Goal: Information Seeking & Learning: Learn about a topic

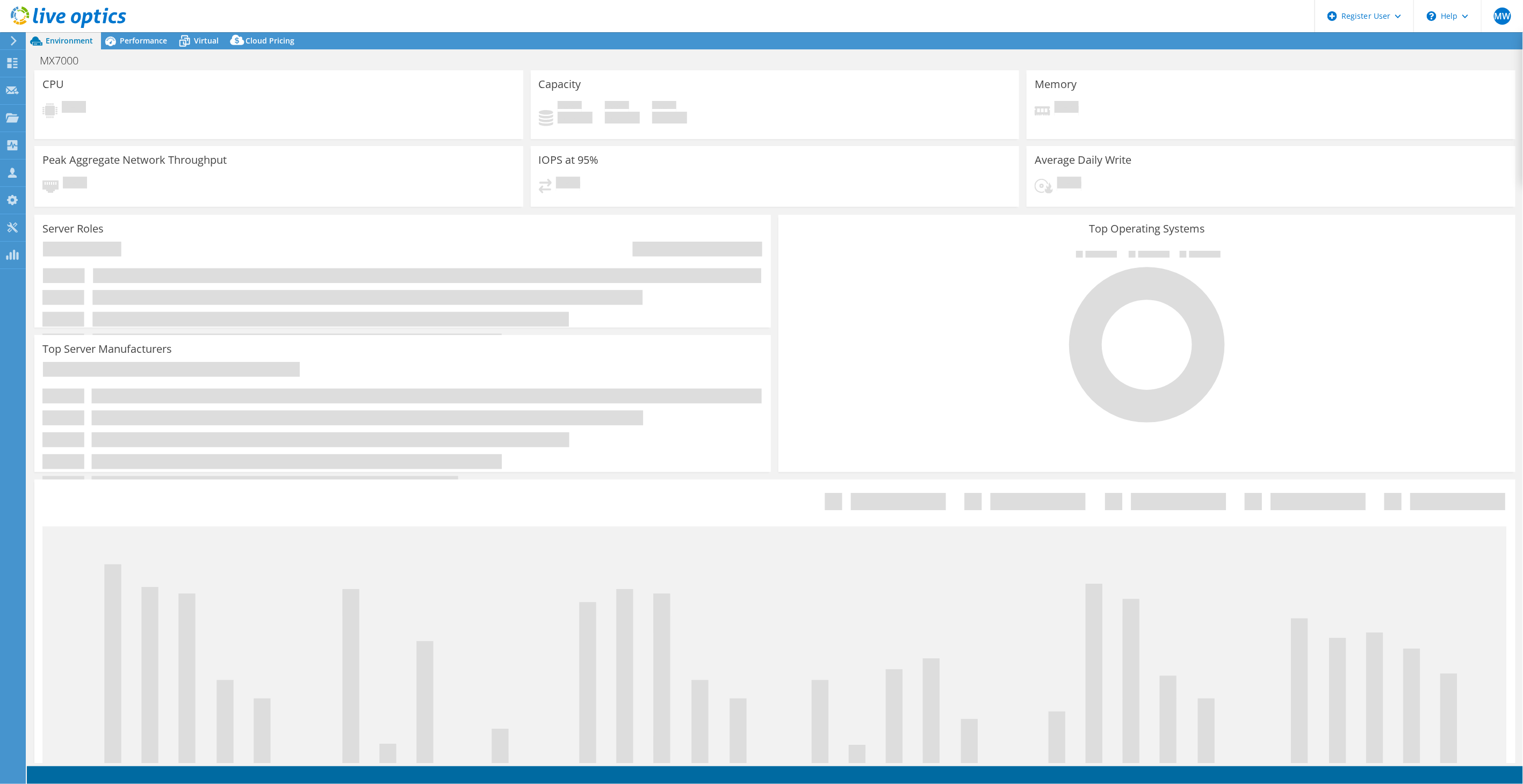
select select "EUFrankfurt"
select select "USD"
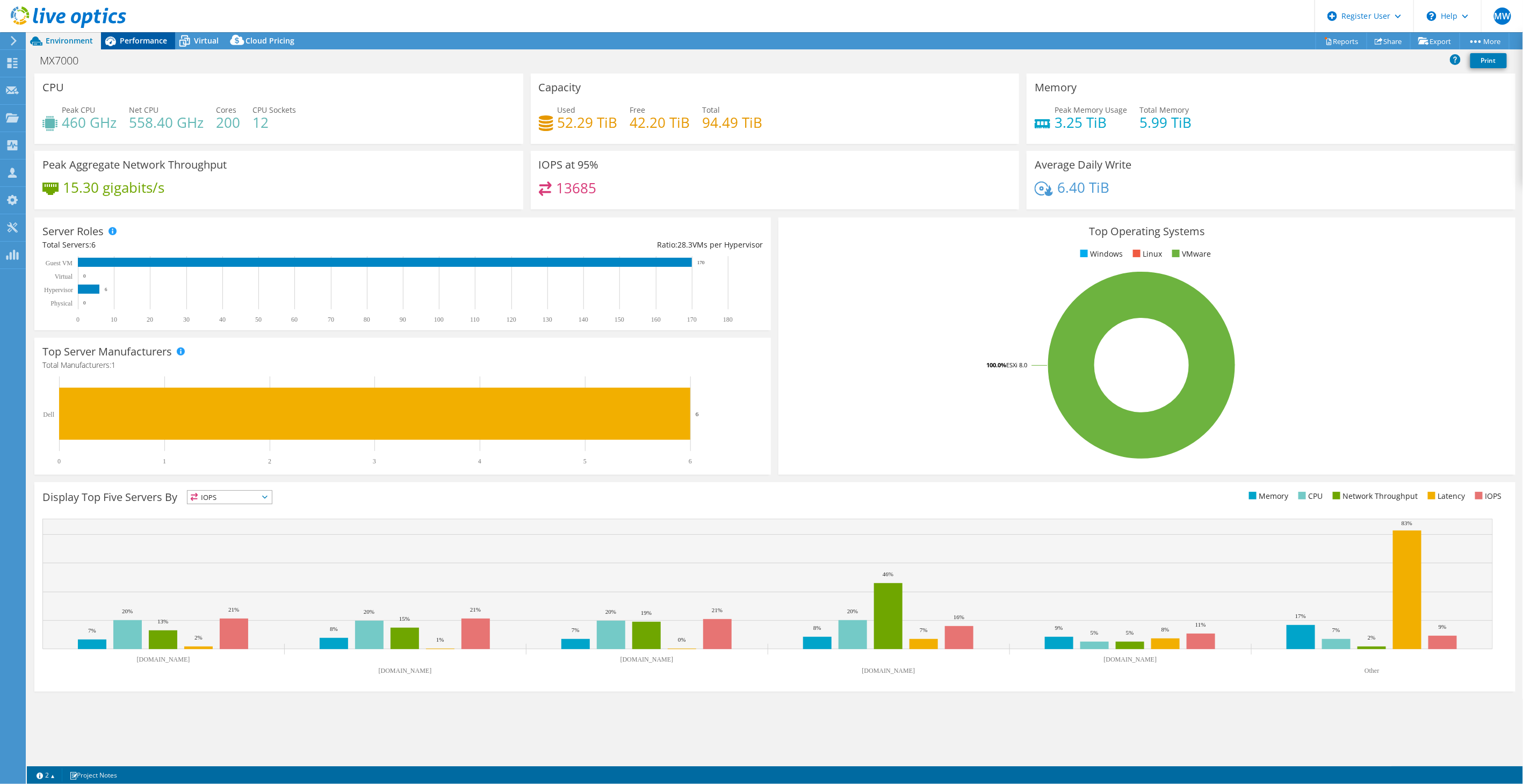
click at [149, 38] on span "Performance" at bounding box center [143, 40] width 48 height 10
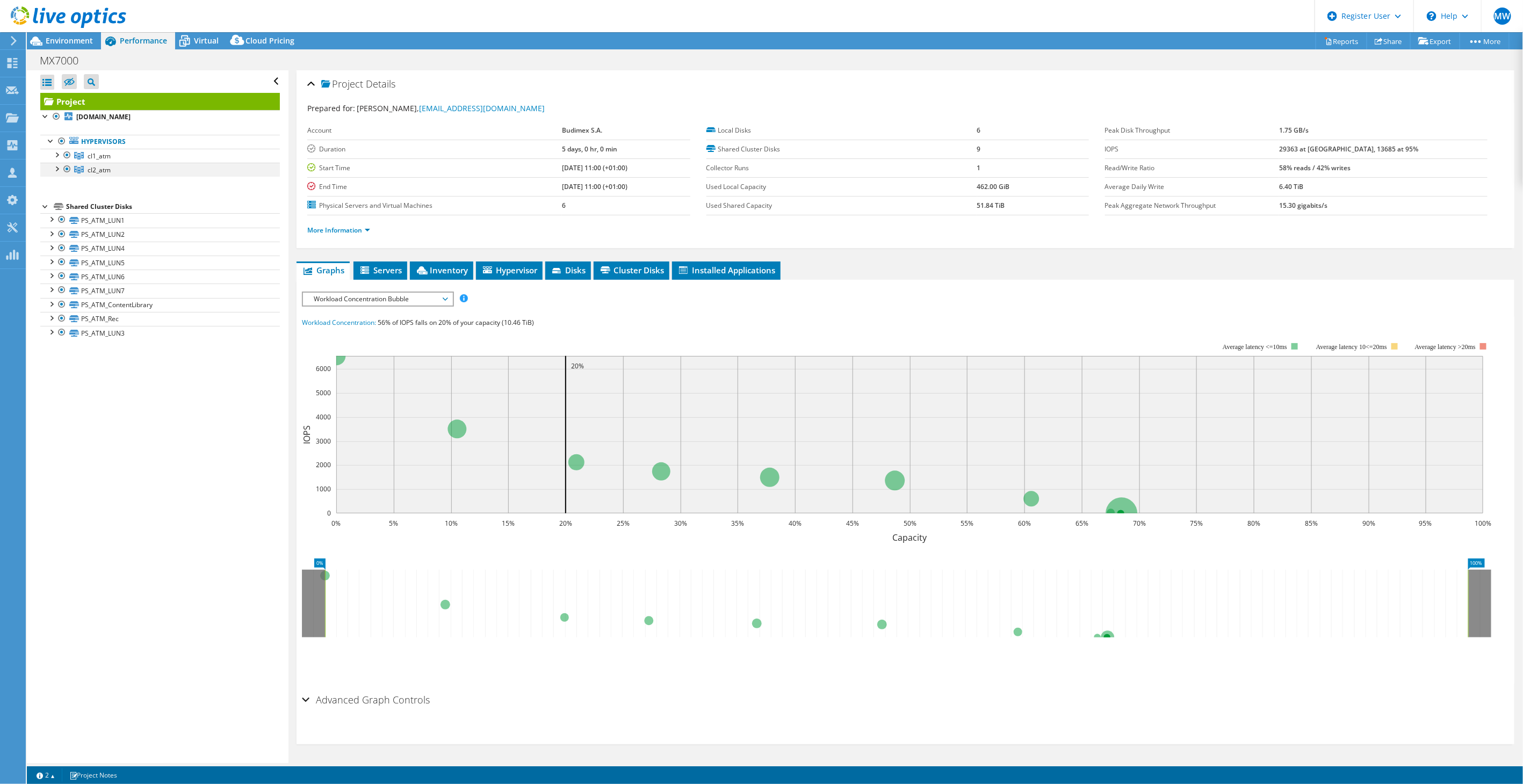
click at [58, 168] on div at bounding box center [56, 168] width 11 height 11
click at [68, 168] on div at bounding box center [67, 169] width 11 height 13
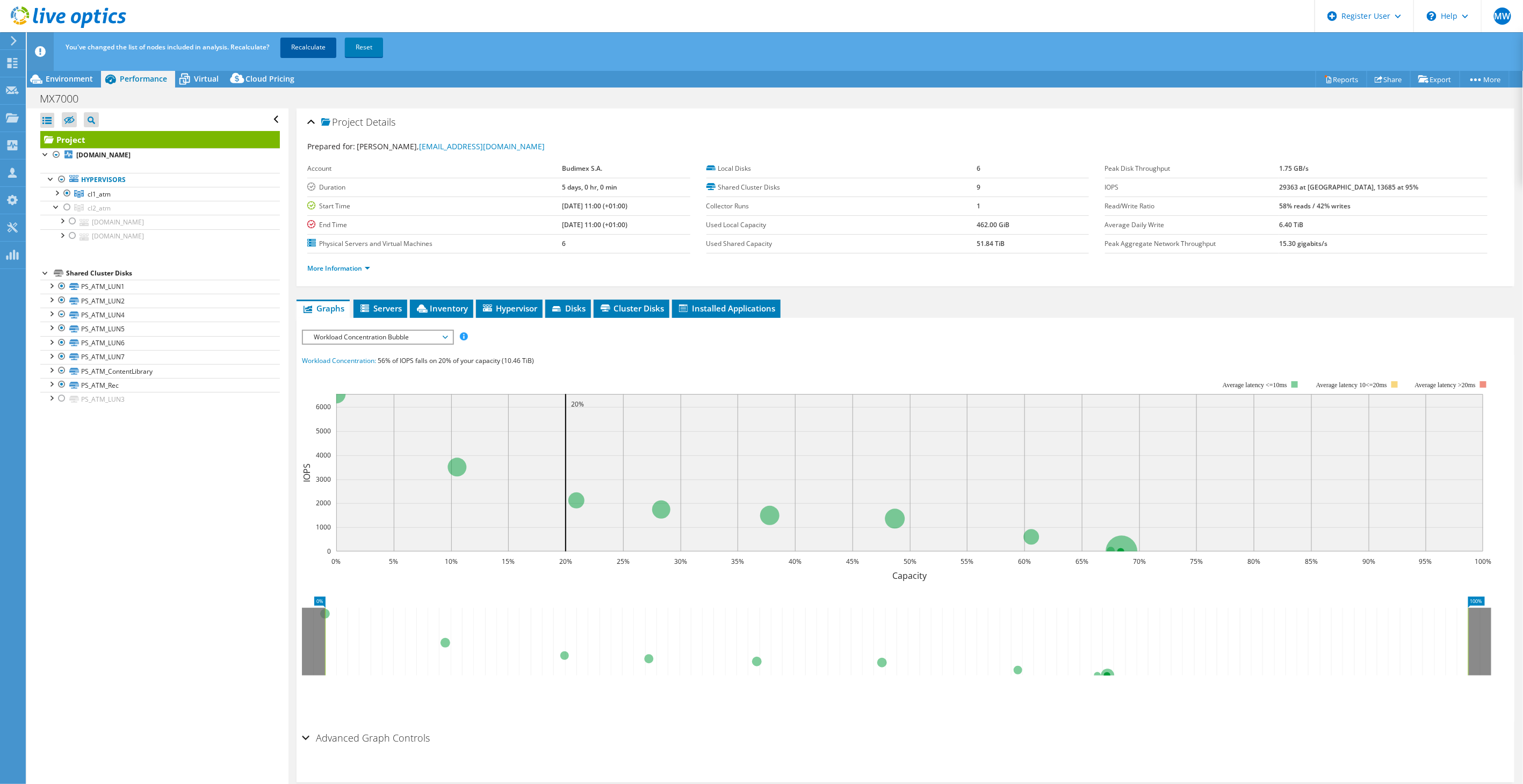
click at [301, 52] on link "Recalculate" at bounding box center [308, 47] width 56 height 19
click at [55, 191] on div at bounding box center [56, 192] width 11 height 11
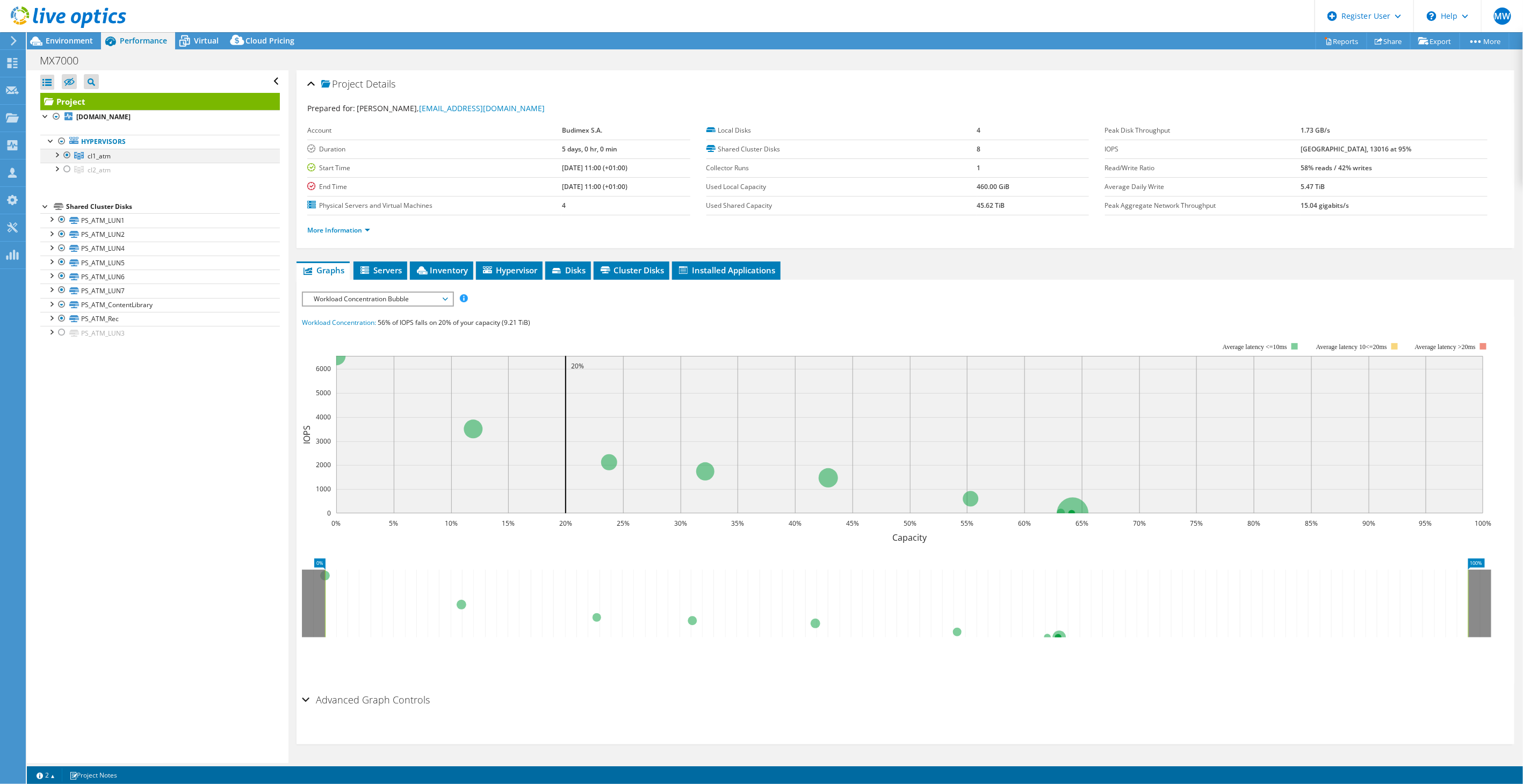
click at [56, 155] on div at bounding box center [56, 154] width 11 height 11
click at [55, 225] on div at bounding box center [56, 225] width 11 height 11
click at [391, 273] on span "Servers" at bounding box center [380, 270] width 43 height 11
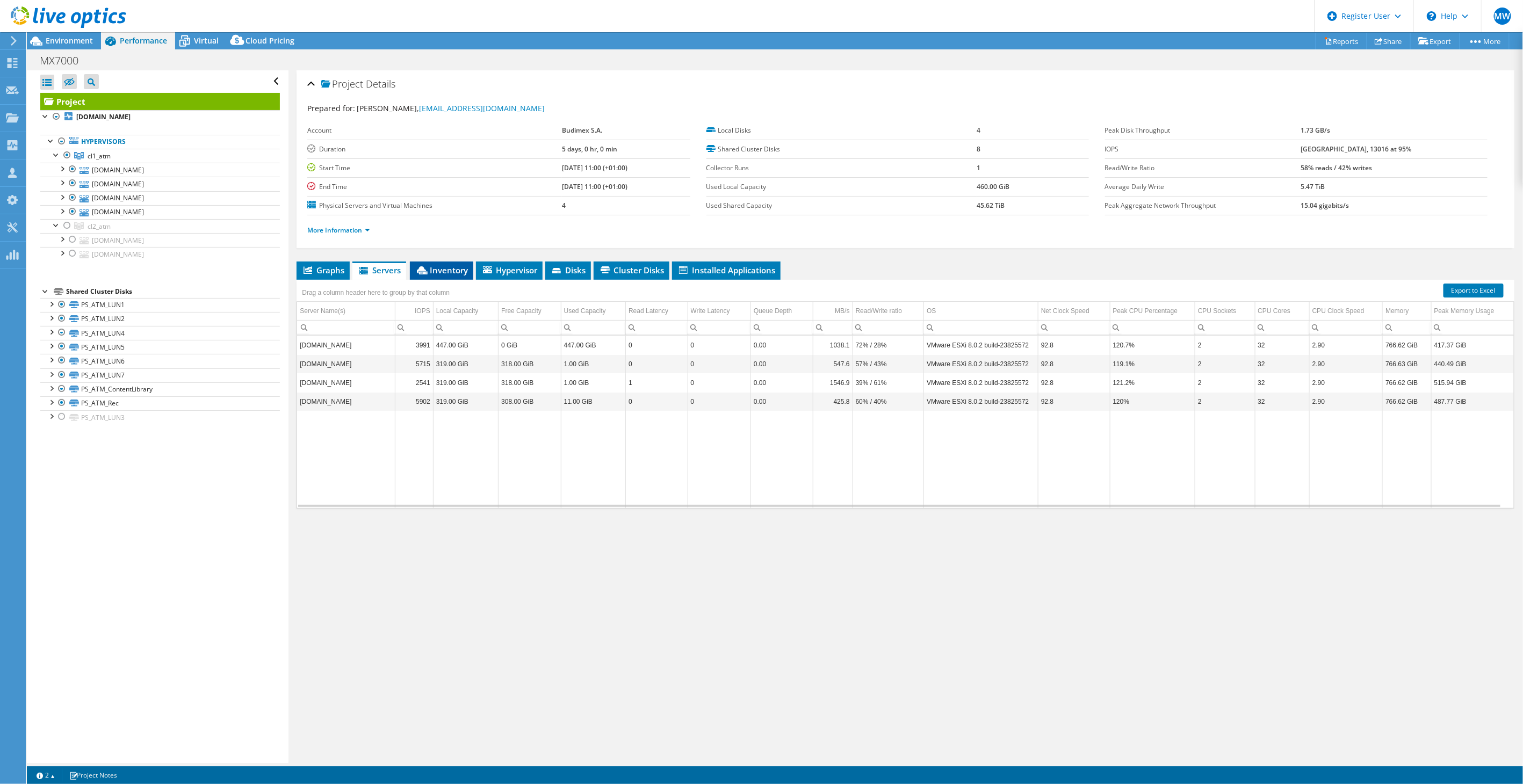
click at [441, 270] on span "Inventory" at bounding box center [441, 270] width 53 height 11
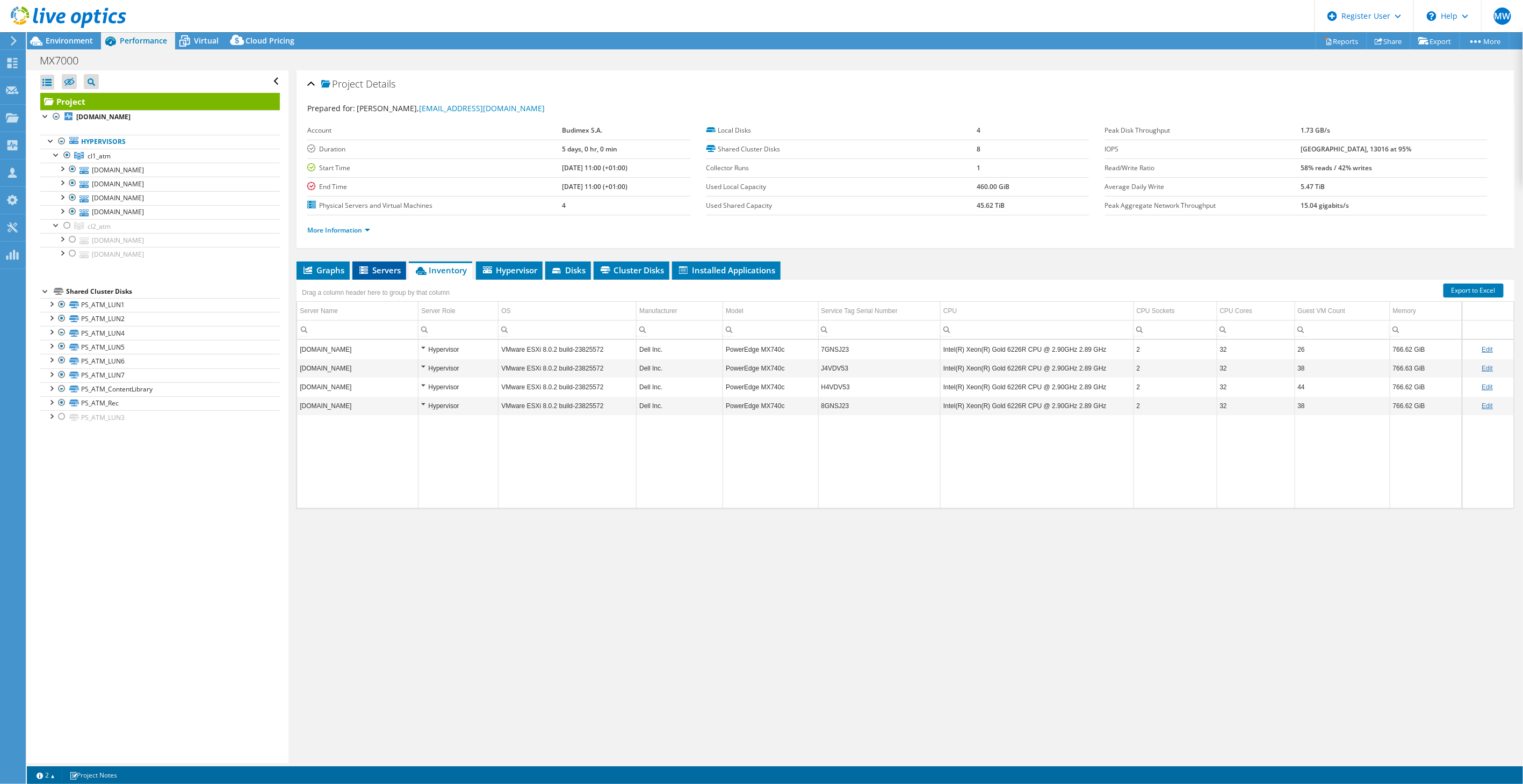
click at [371, 269] on span "Servers" at bounding box center [379, 270] width 43 height 11
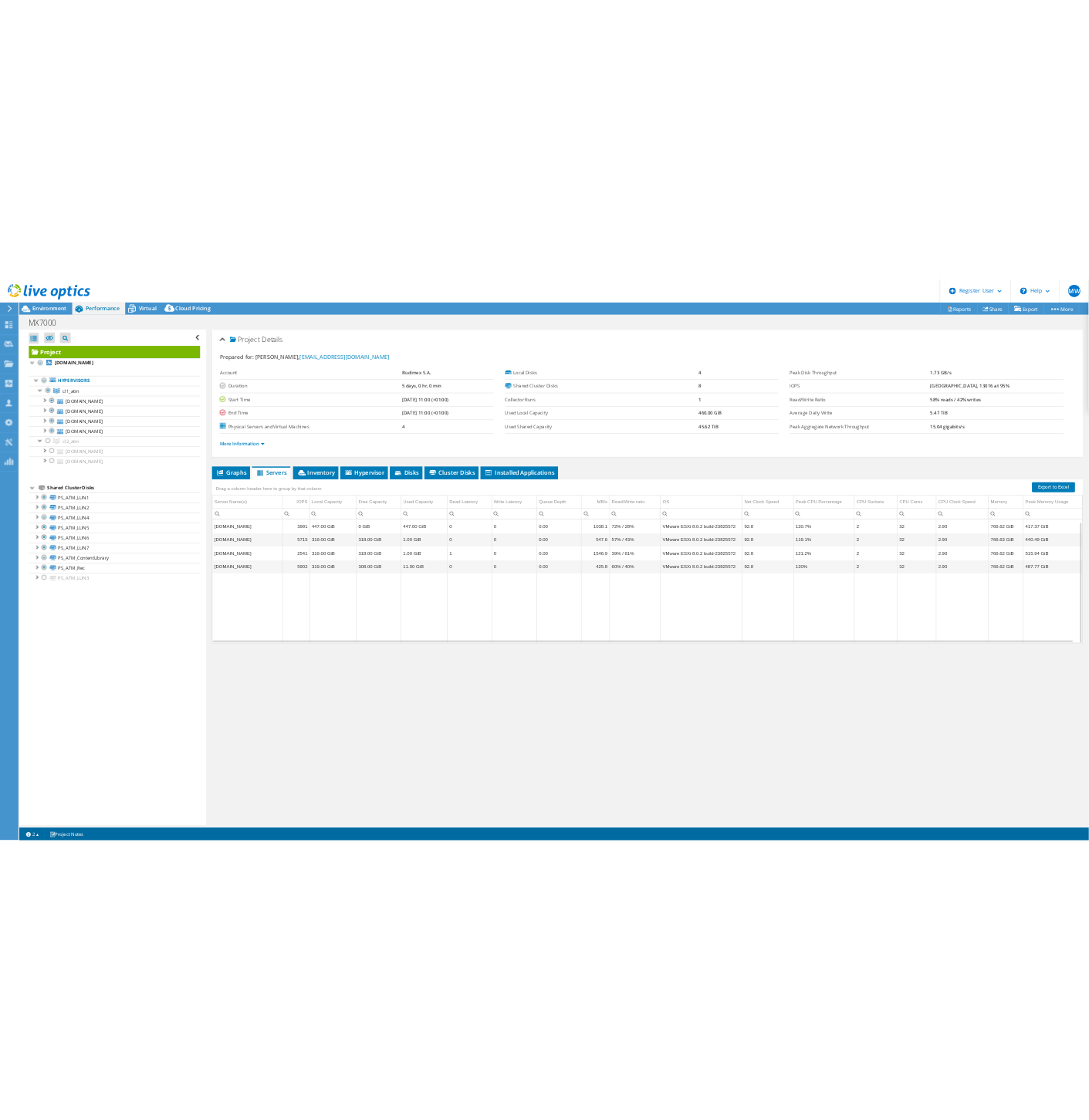
scroll to position [5, 0]
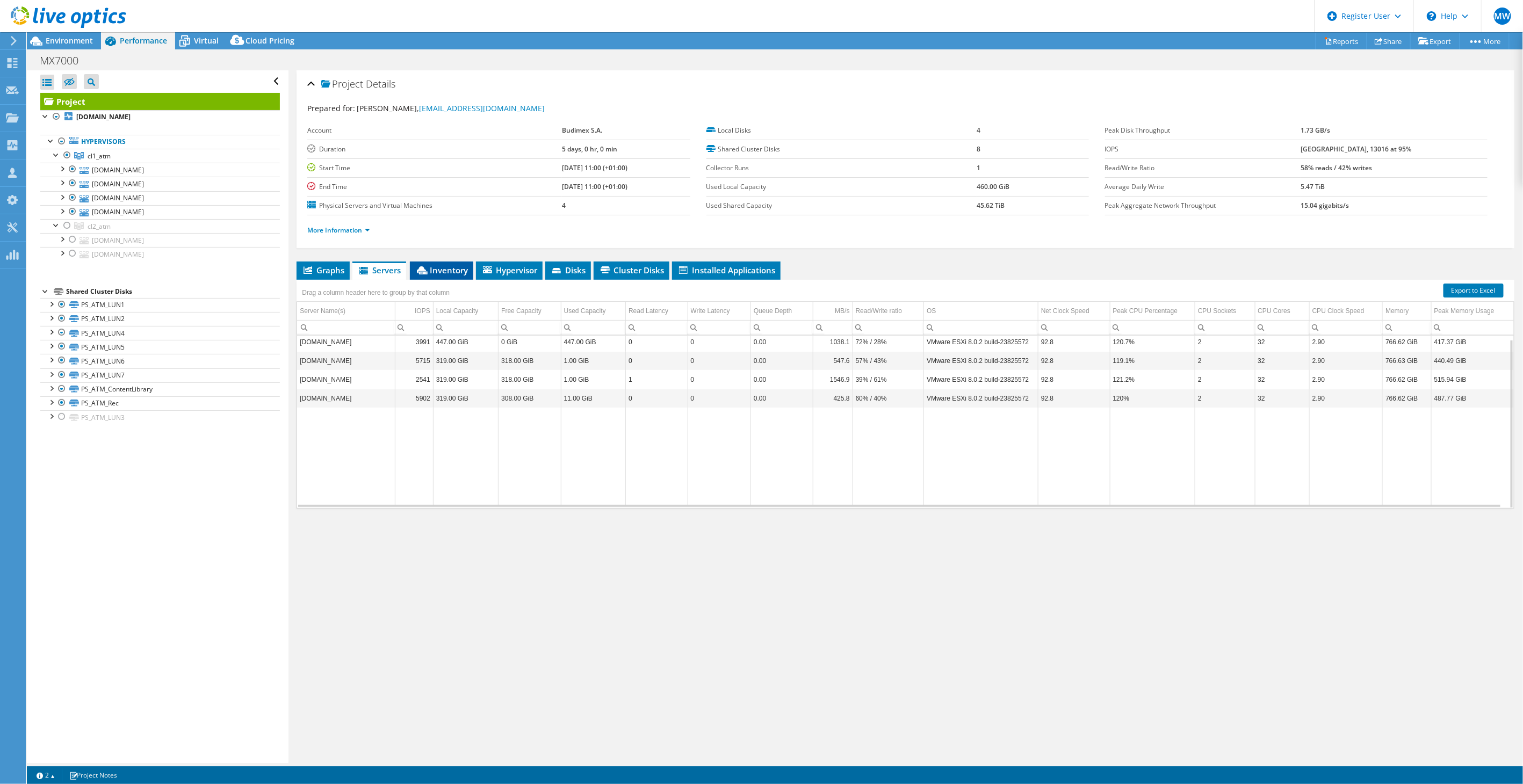
click at [451, 269] on span "Inventory" at bounding box center [441, 270] width 53 height 11
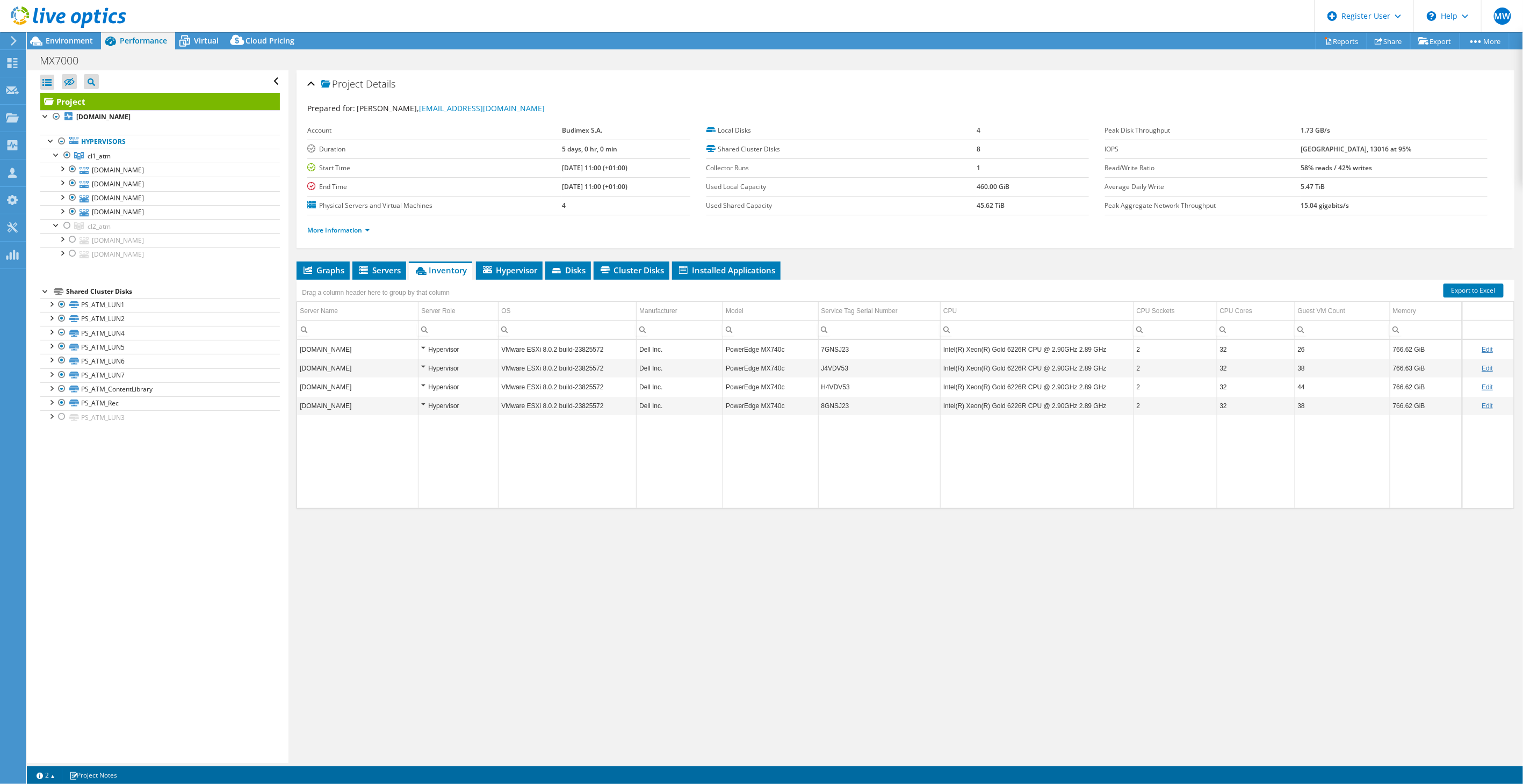
drag, startPoint x: 514, startPoint y: 646, endPoint x: 536, endPoint y: 632, distance: 26.1
click at [514, 646] on div "Project Details Prepared for: [PERSON_NAME], [PERSON_NAME][EMAIL_ADDRESS][DOMAI…" at bounding box center [905, 417] width 1234 height 692
click at [668, 591] on div "Project Details Prepared for: [PERSON_NAME], [PERSON_NAME][EMAIL_ADDRESS][DOMAI…" at bounding box center [905, 417] width 1234 height 692
click at [56, 110] on div at bounding box center [56, 116] width 11 height 13
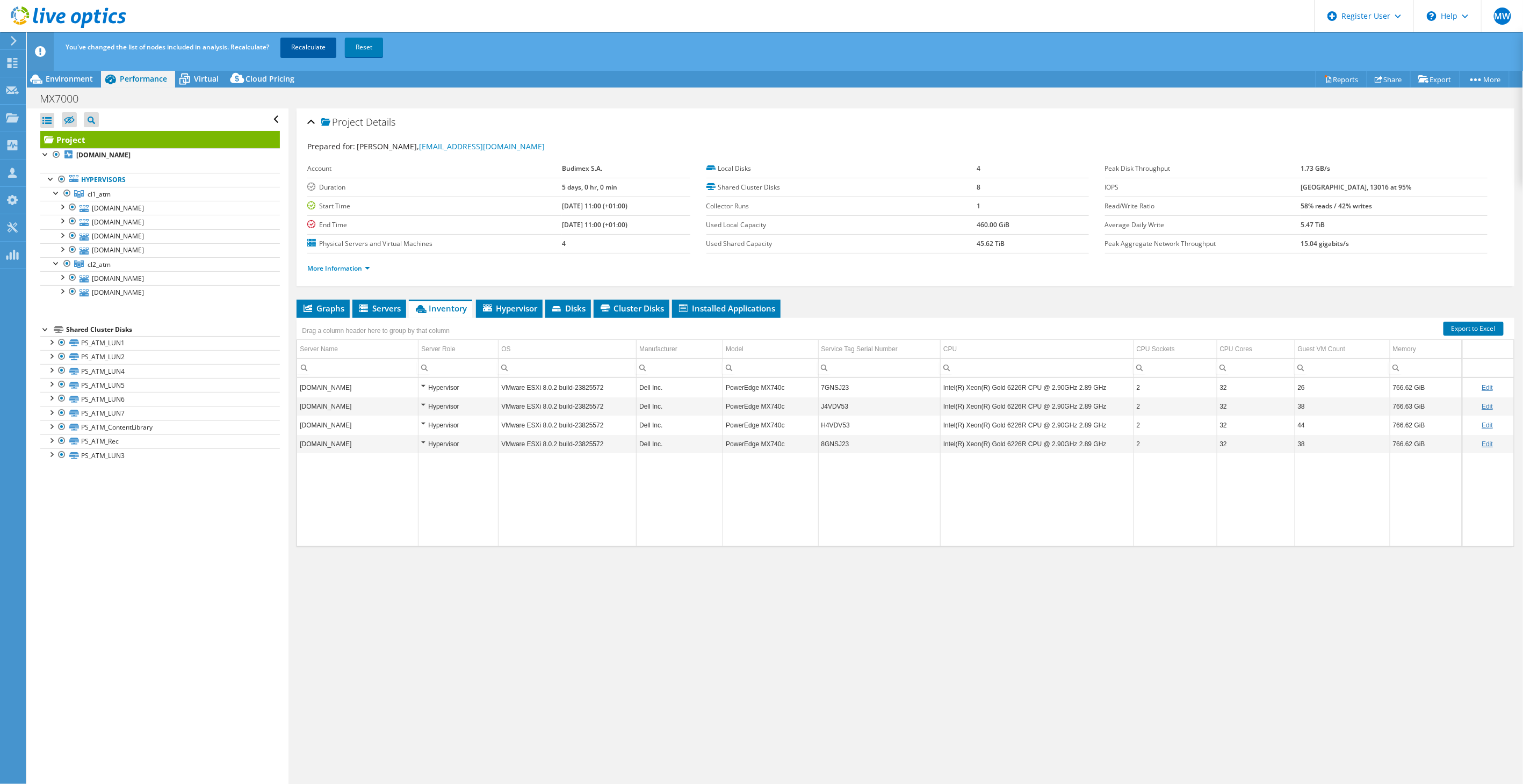
click at [304, 46] on link "Recalculate" at bounding box center [308, 47] width 56 height 19
click at [90, 75] on span "Environment" at bounding box center [69, 78] width 48 height 10
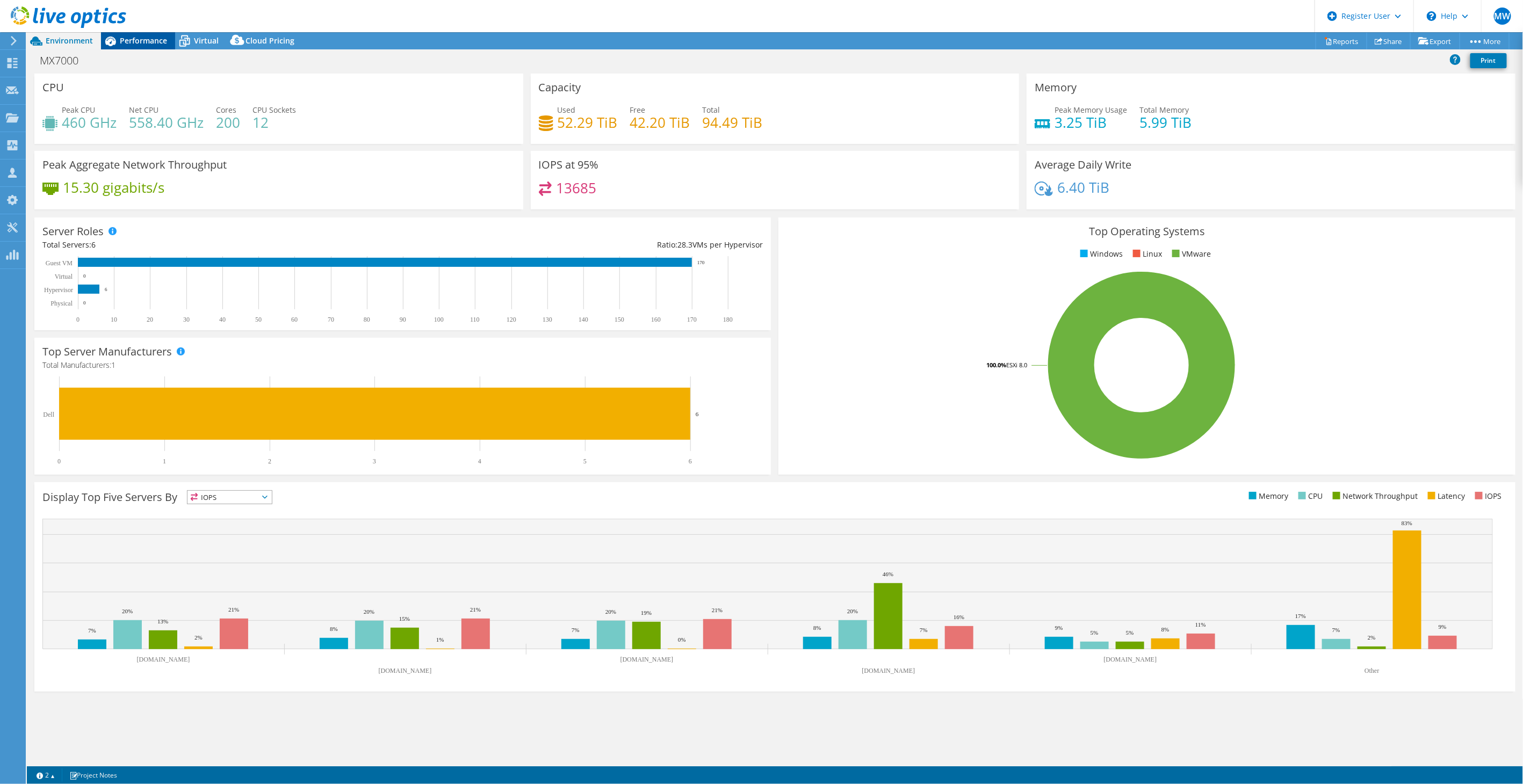
click at [130, 40] on span "Performance" at bounding box center [143, 40] width 48 height 10
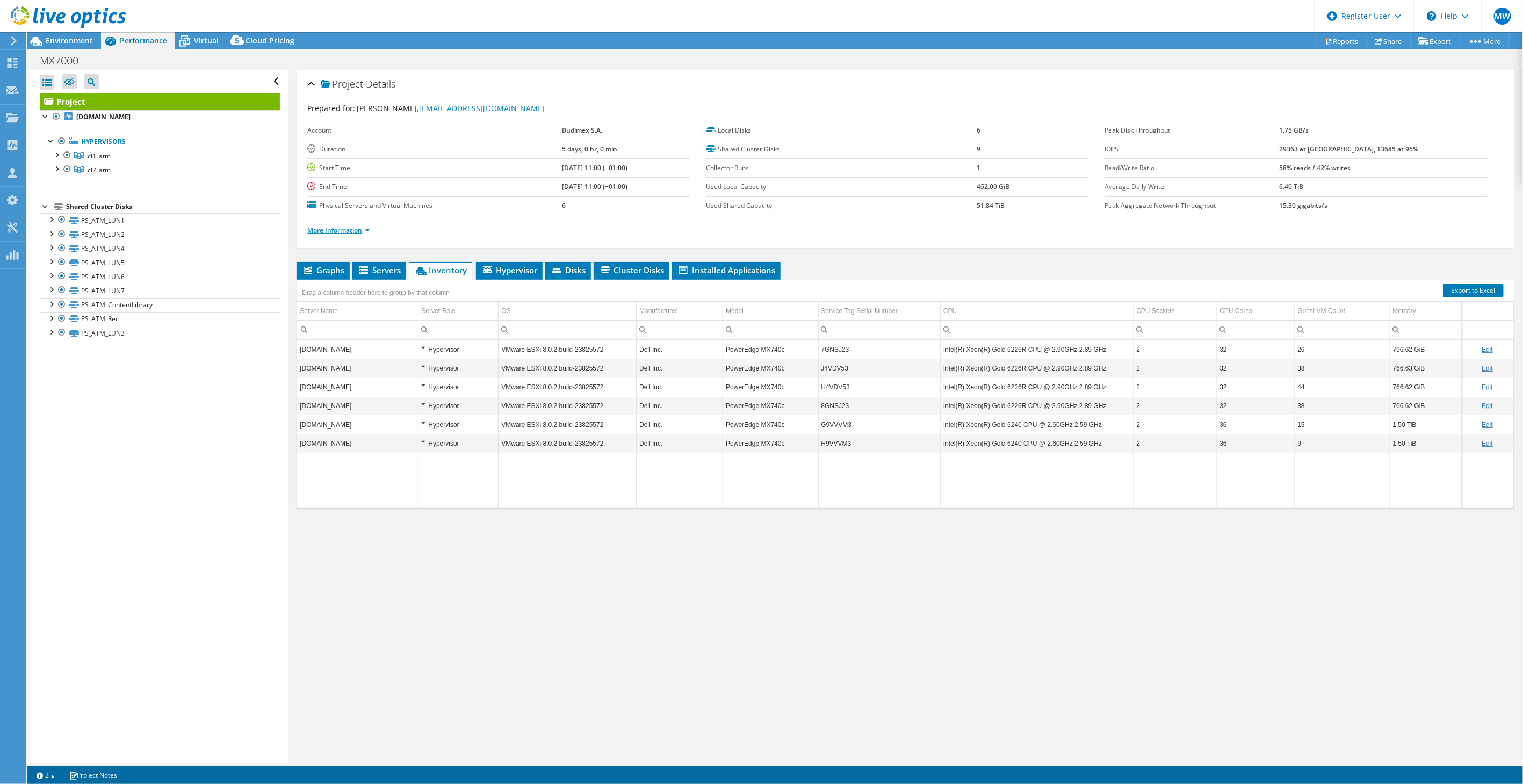
click at [335, 227] on link "More Information" at bounding box center [338, 229] width 63 height 9
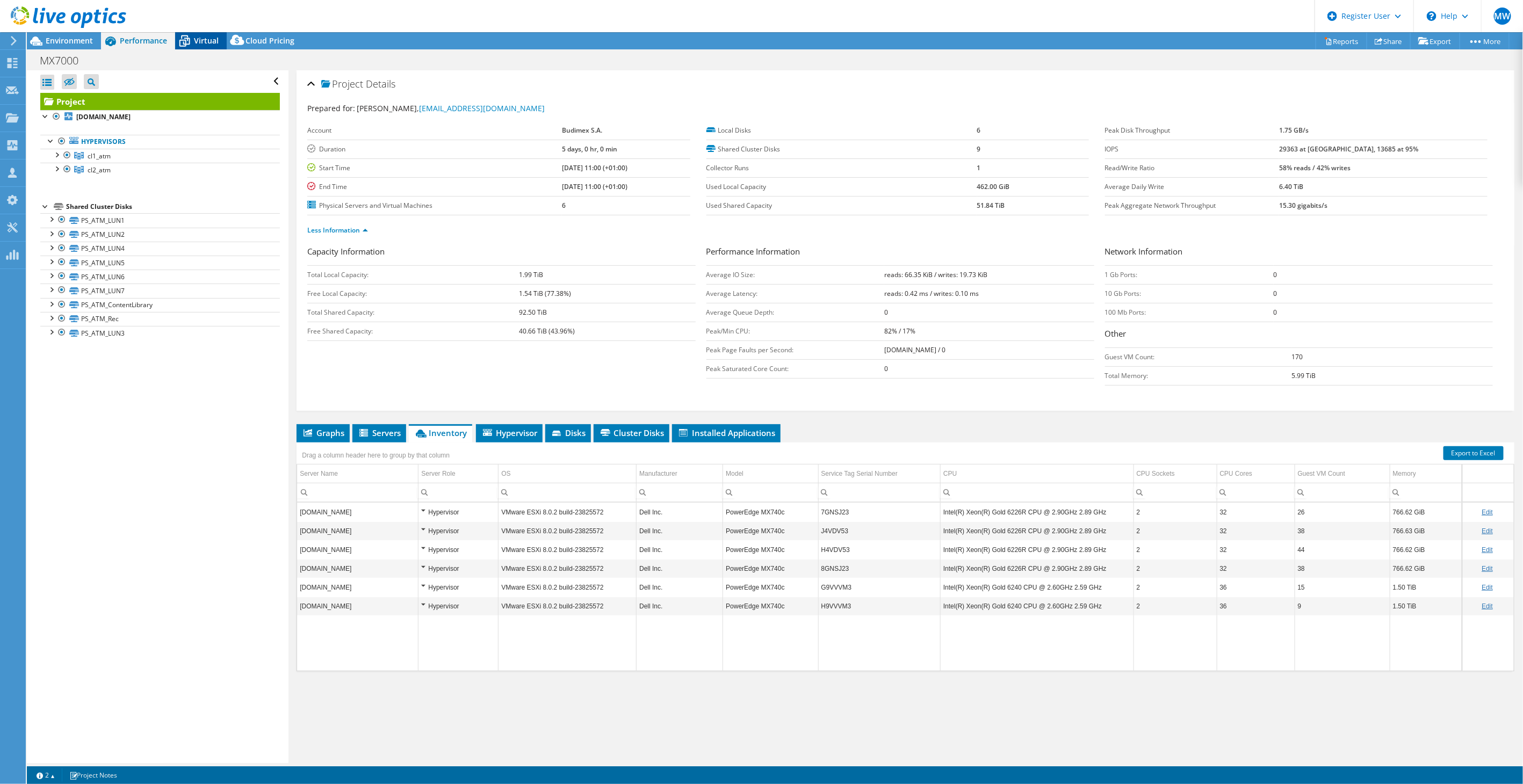
click at [185, 43] on icon at bounding box center [185, 41] width 19 height 19
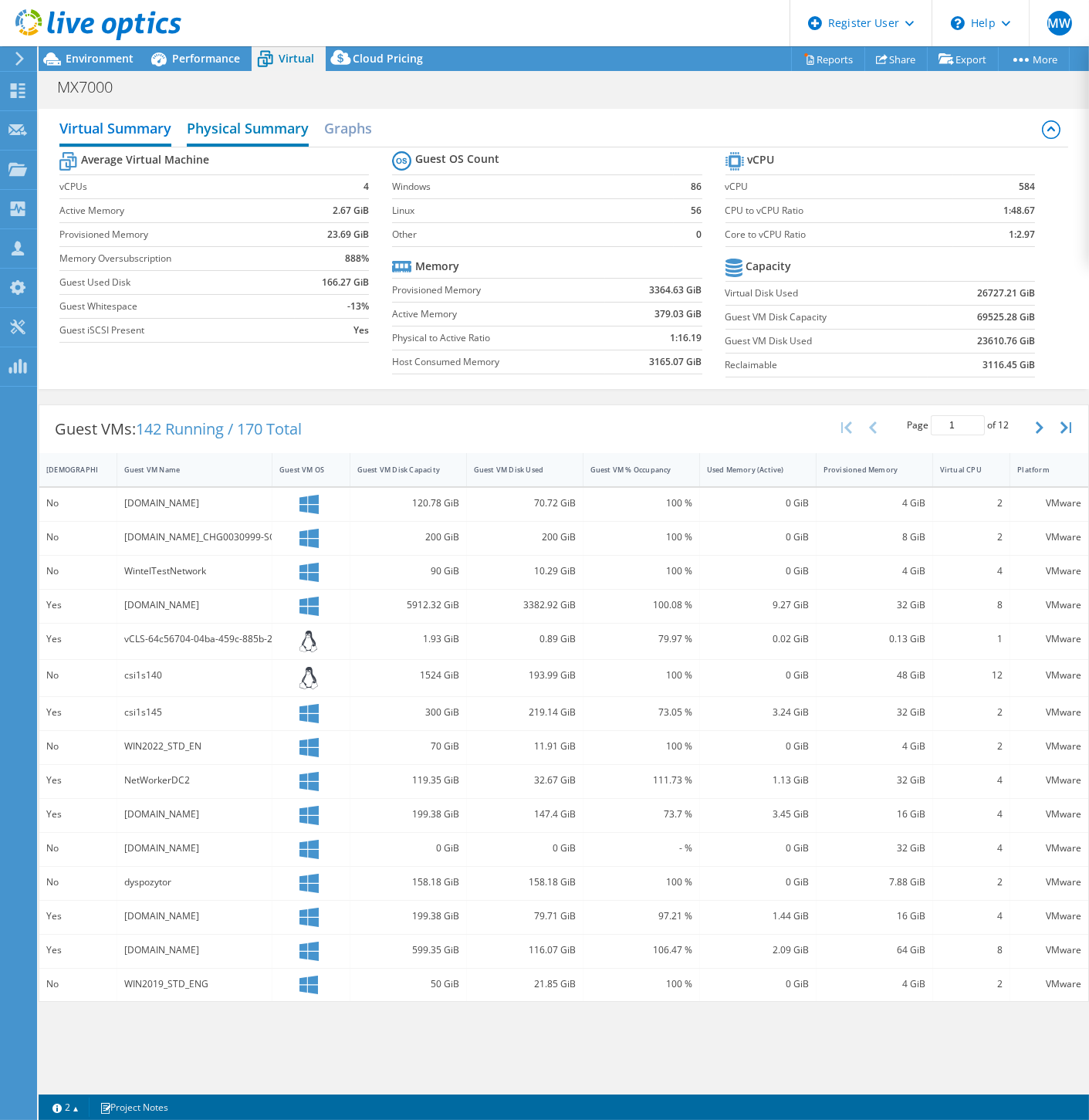
click at [283, 129] on h2 "Physical Summary" at bounding box center [247, 129] width 122 height 34
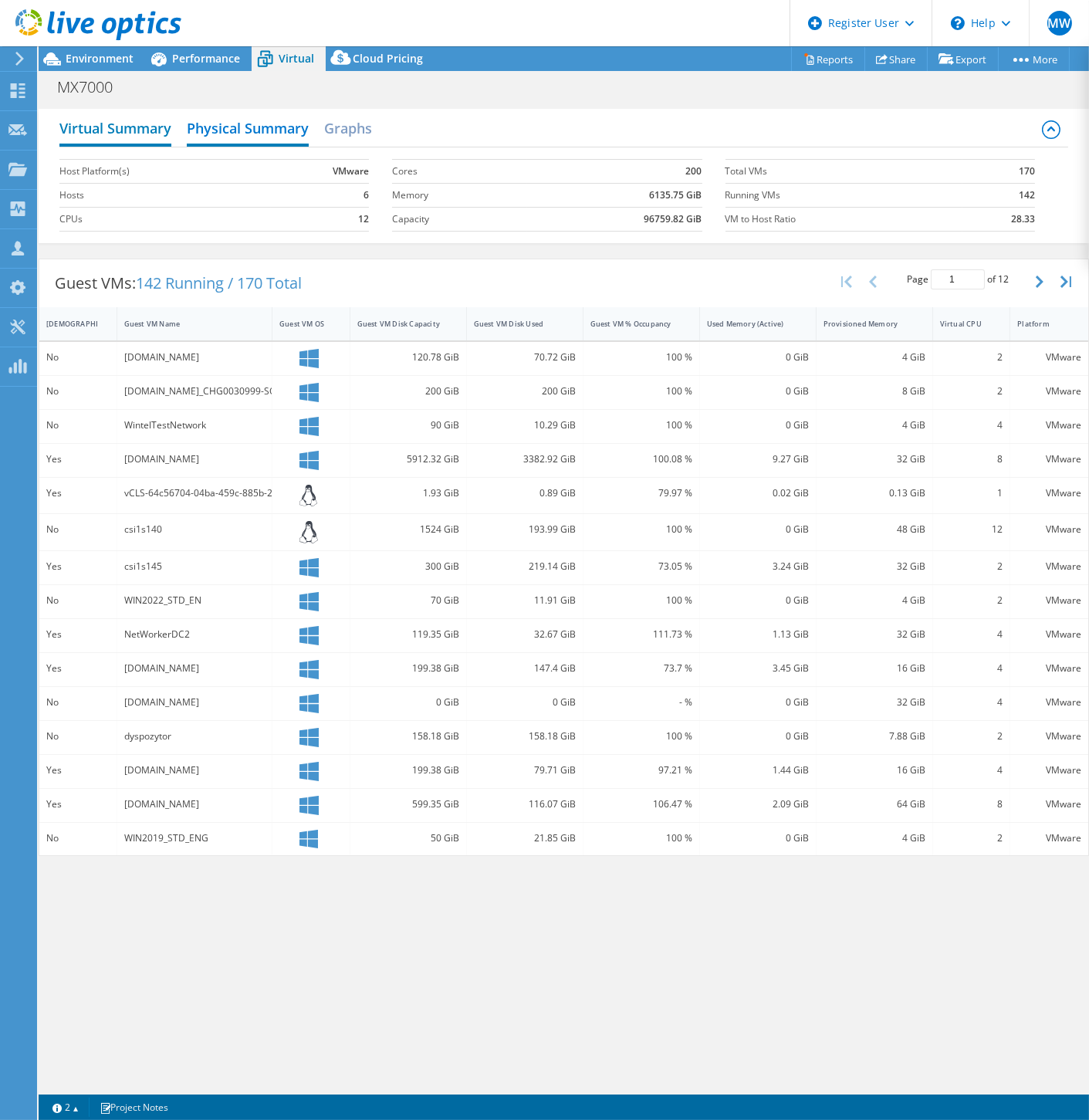
click at [97, 129] on h2 "Virtual Summary" at bounding box center [115, 129] width 112 height 34
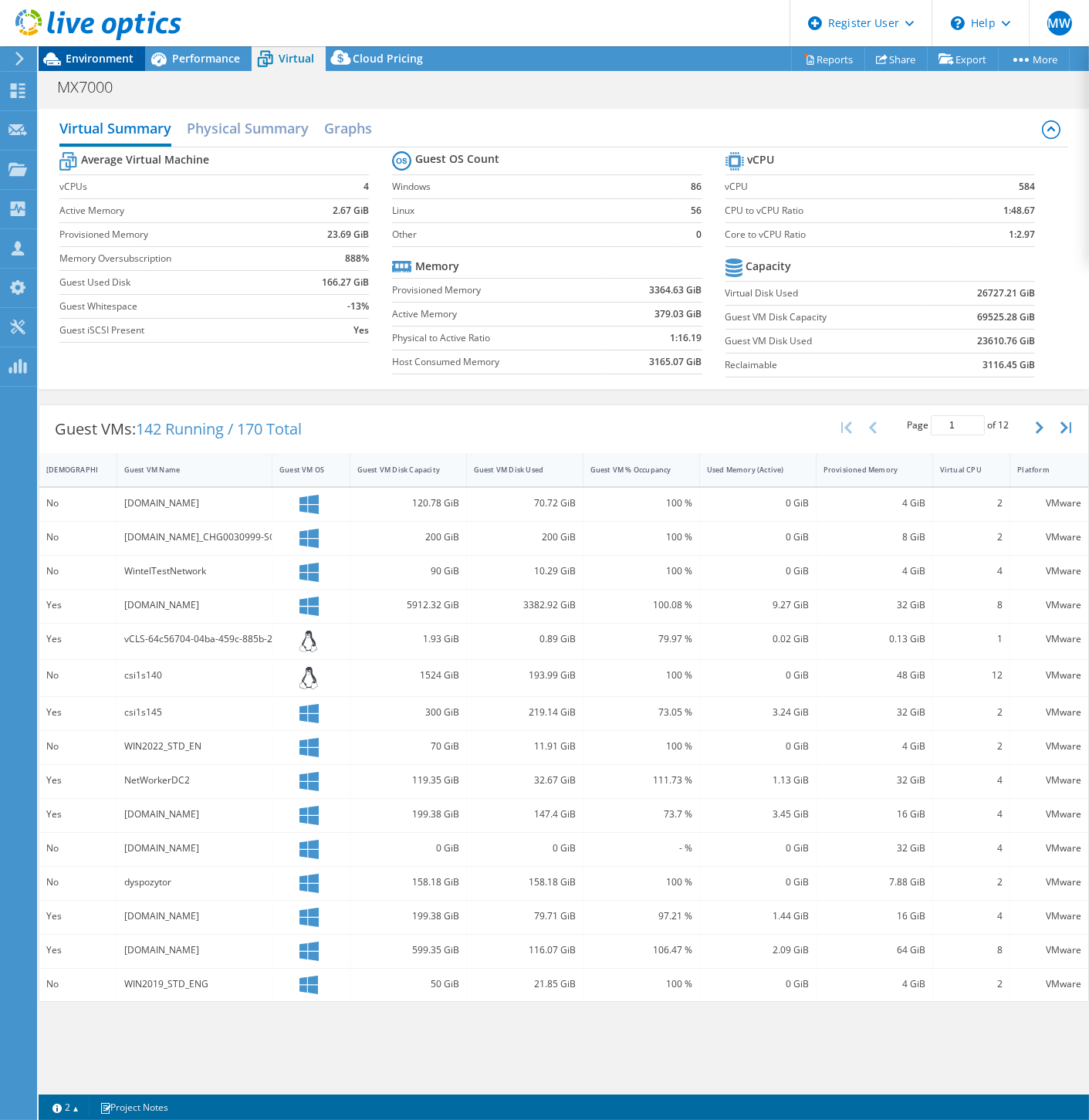
click at [101, 60] on span "Environment" at bounding box center [100, 58] width 68 height 15
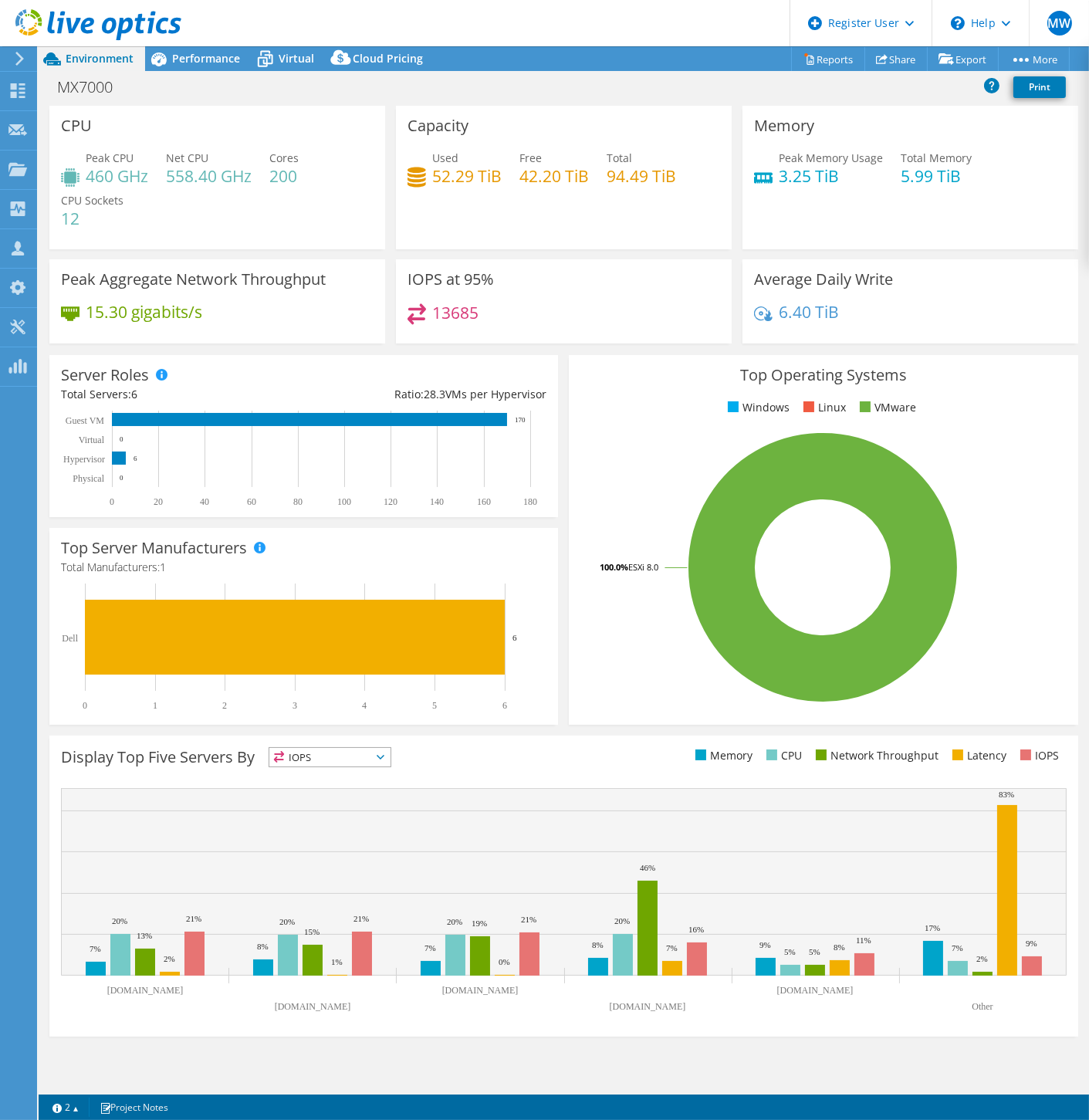
click at [172, 50] on div at bounding box center [91, 25] width 182 height 52
click at [180, 50] on div at bounding box center [91, 25] width 182 height 52
click at [201, 63] on span "Performance" at bounding box center [206, 58] width 68 height 15
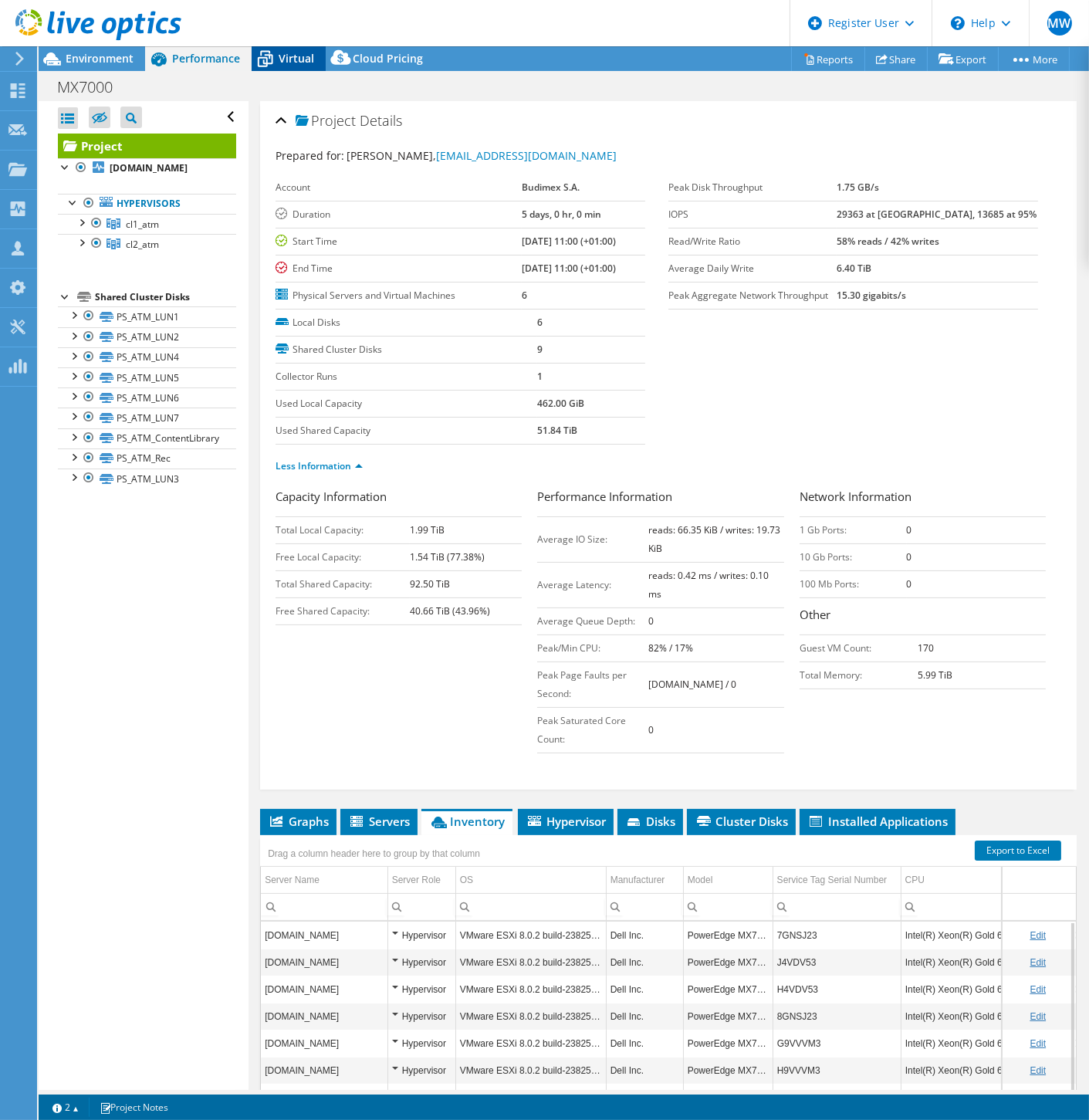
click at [264, 57] on icon at bounding box center [265, 60] width 27 height 27
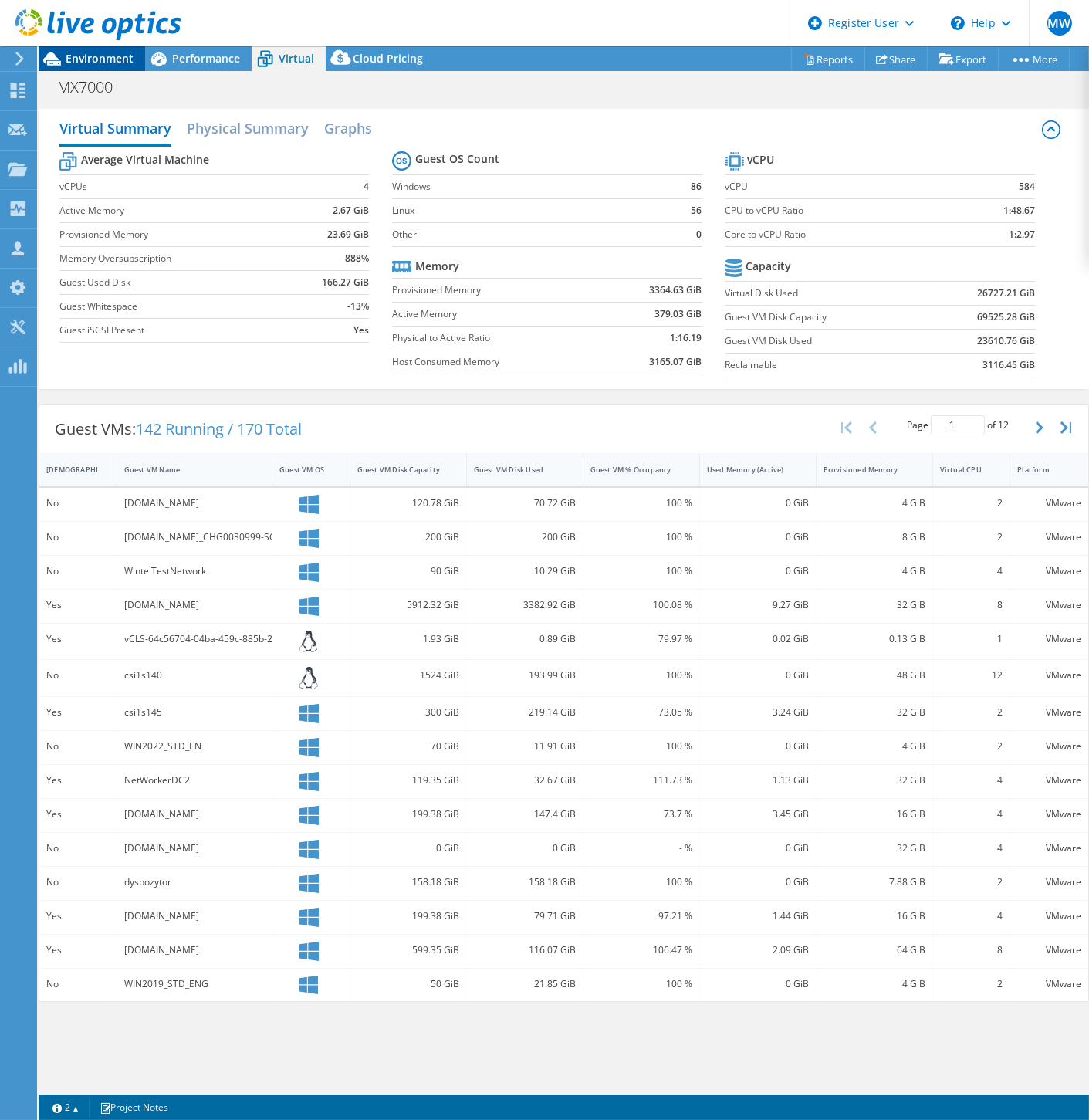
click at [134, 67] on div "Environment" at bounding box center [92, 58] width 106 height 24
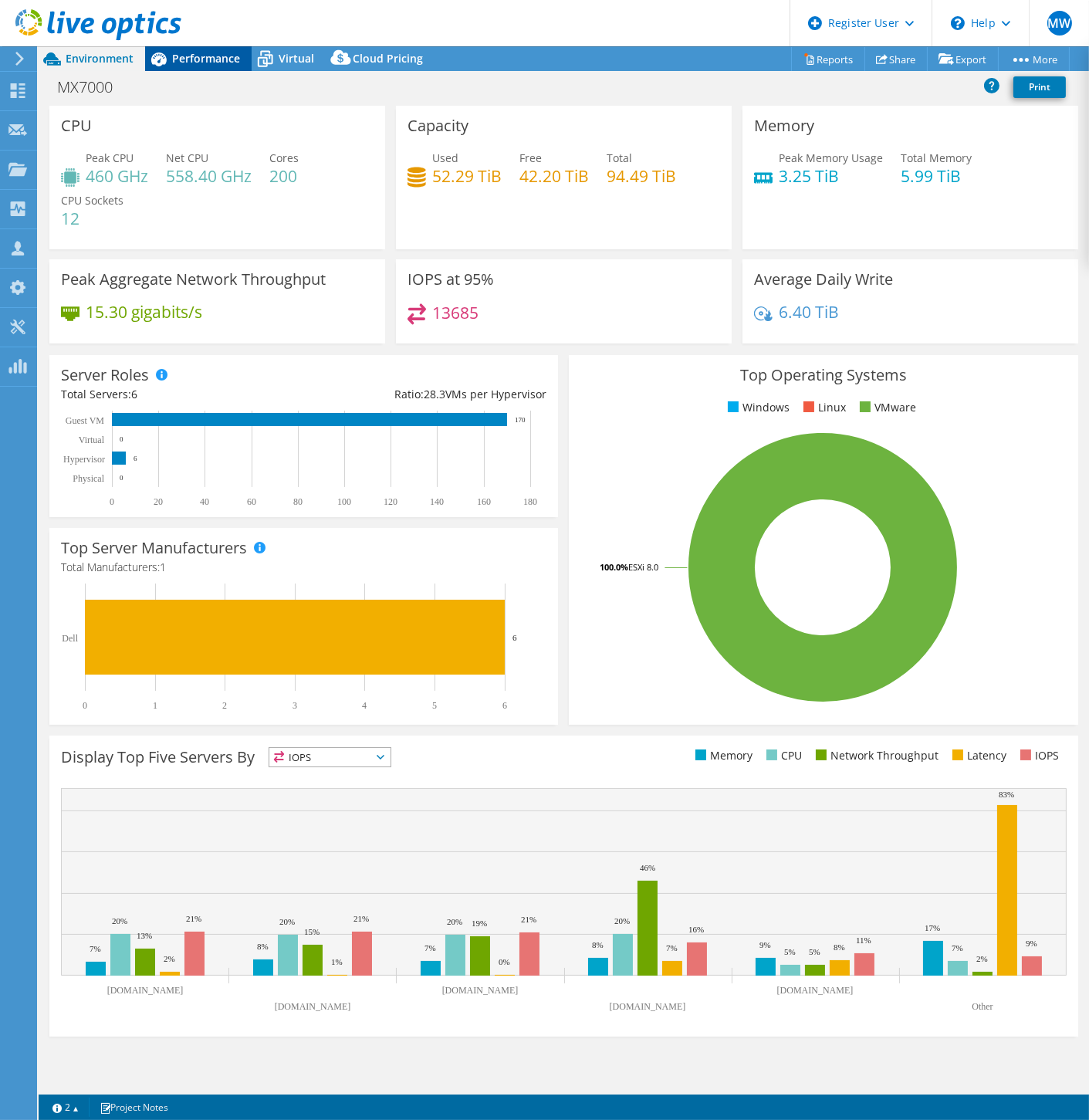
click at [212, 64] on span "Performance" at bounding box center [206, 58] width 68 height 15
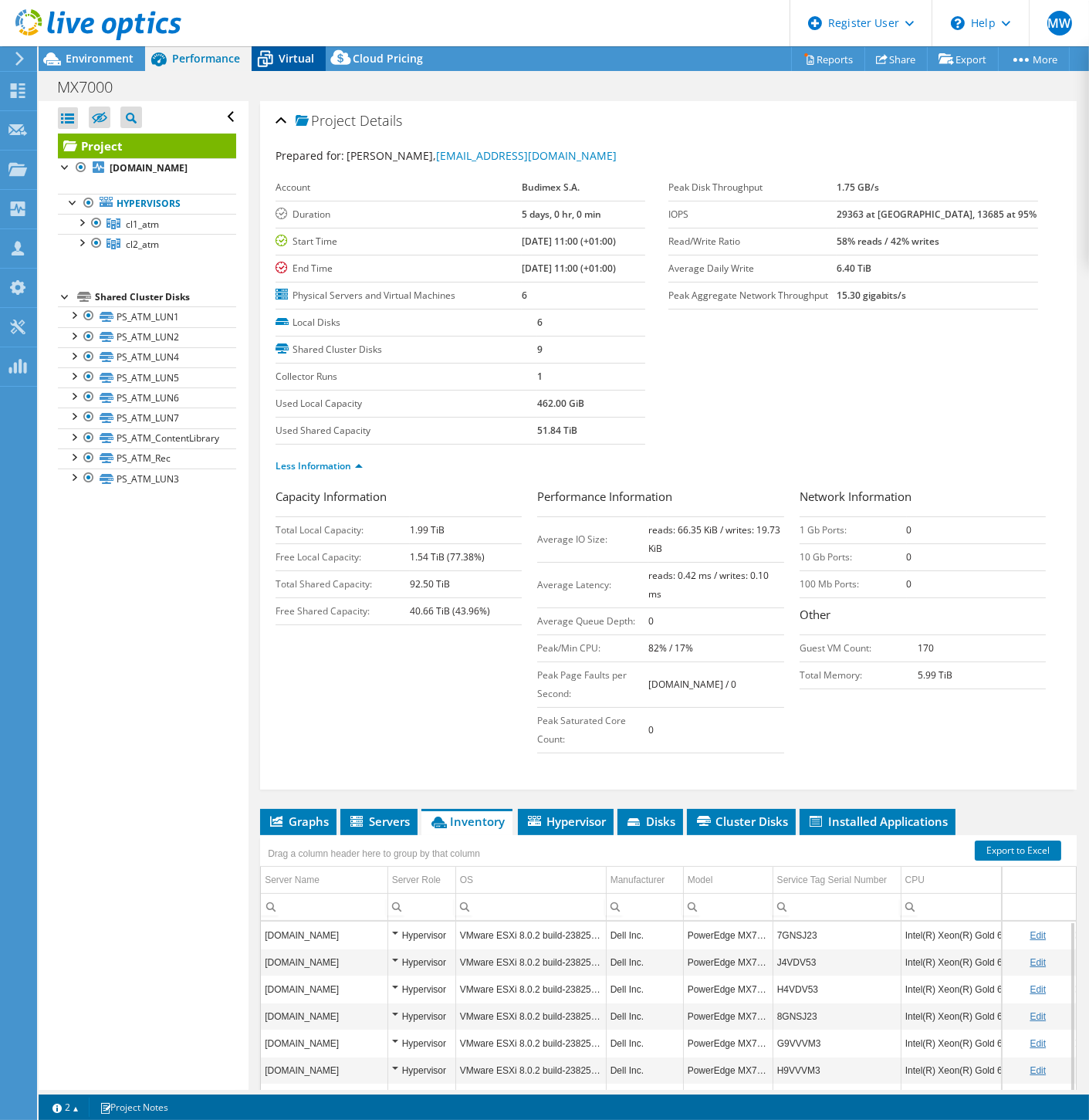
click at [271, 54] on icon at bounding box center [265, 60] width 27 height 27
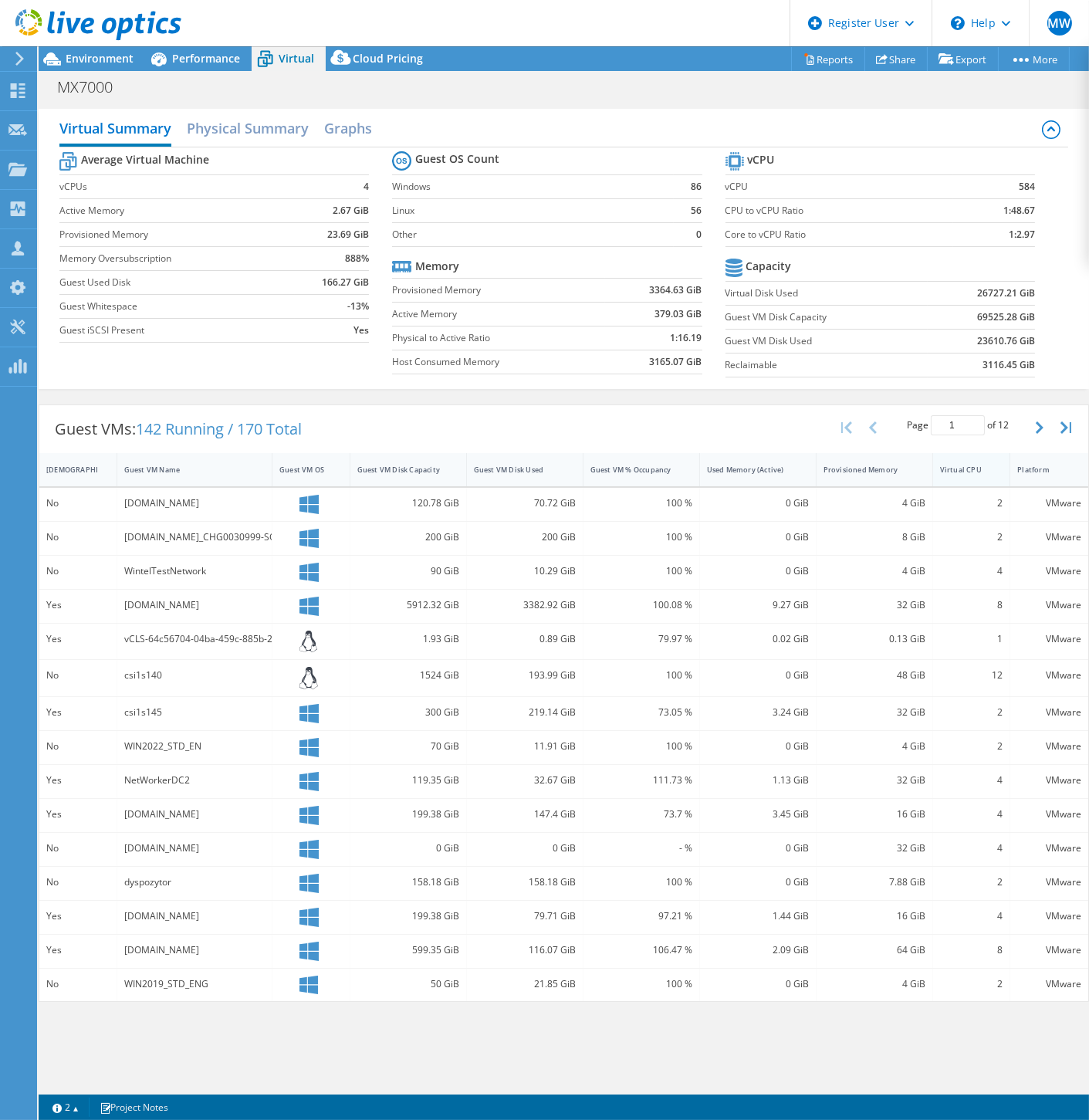
click at [968, 464] on div "Virtual CPU" at bounding box center [963, 469] width 45 height 10
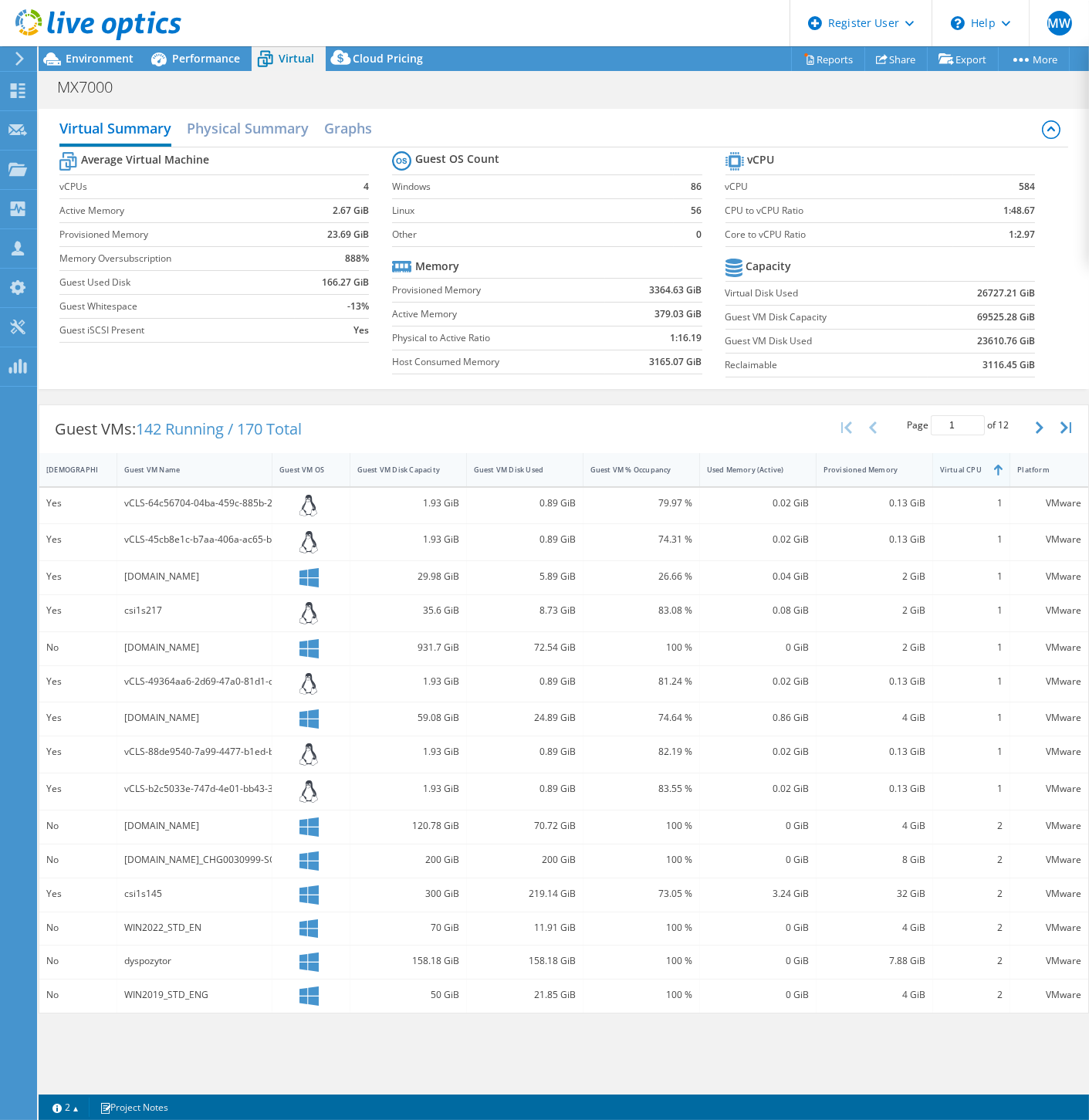
click at [966, 475] on div "Virtual CPU" at bounding box center [962, 469] width 59 height 24
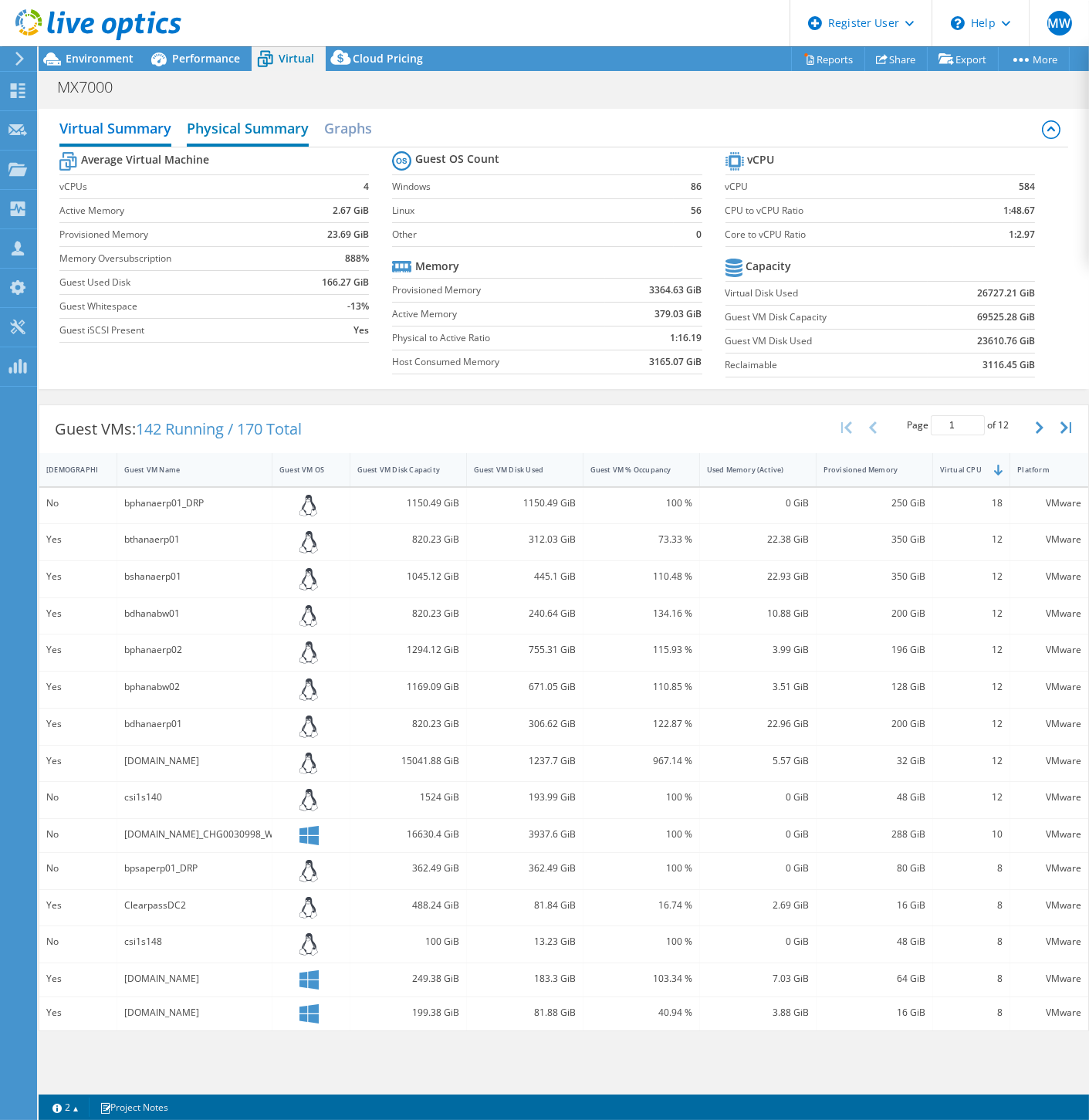
click at [294, 135] on h2 "Physical Summary" at bounding box center [247, 129] width 122 height 34
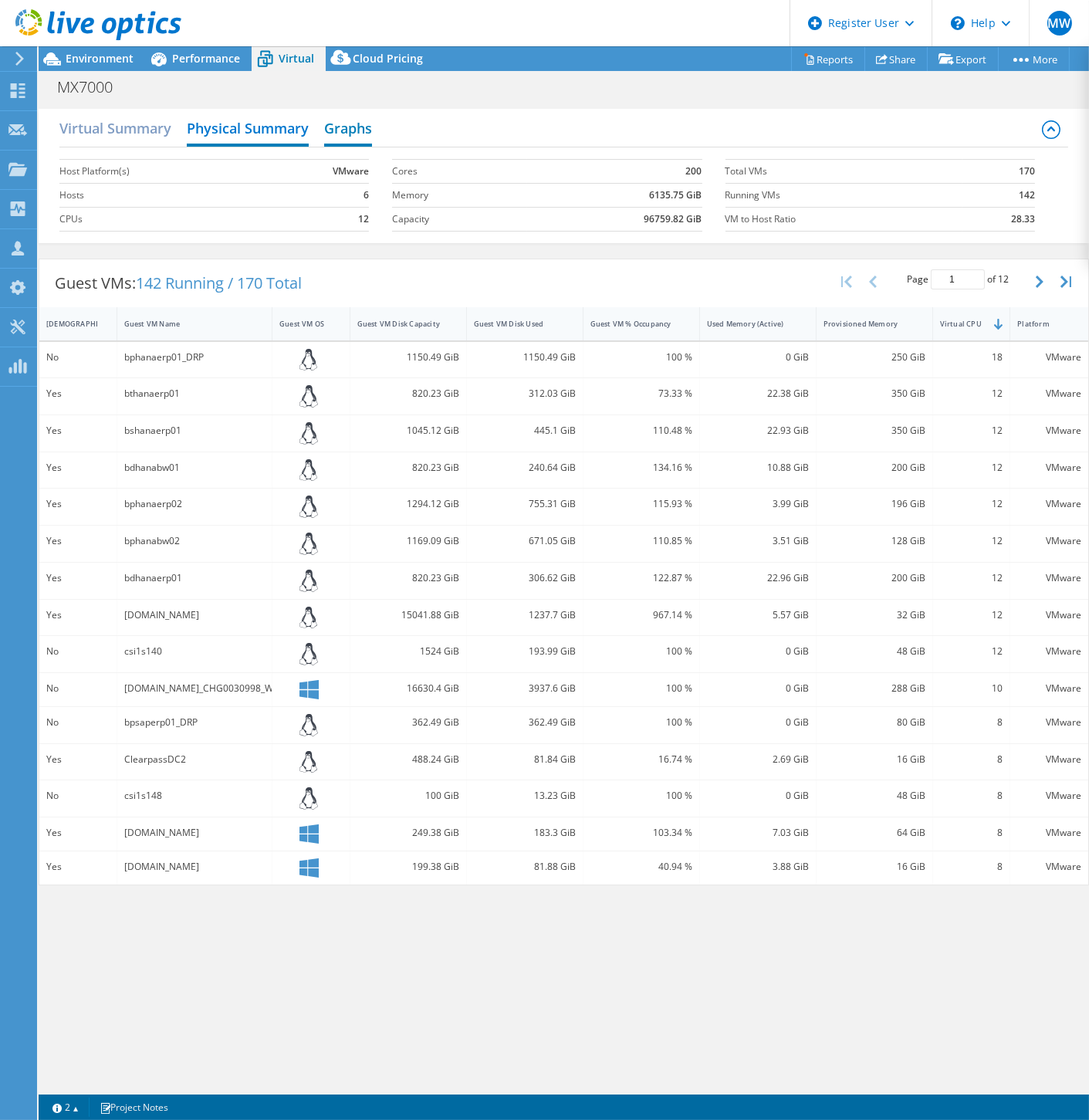
click at [333, 133] on h2 "Graphs" at bounding box center [347, 129] width 48 height 34
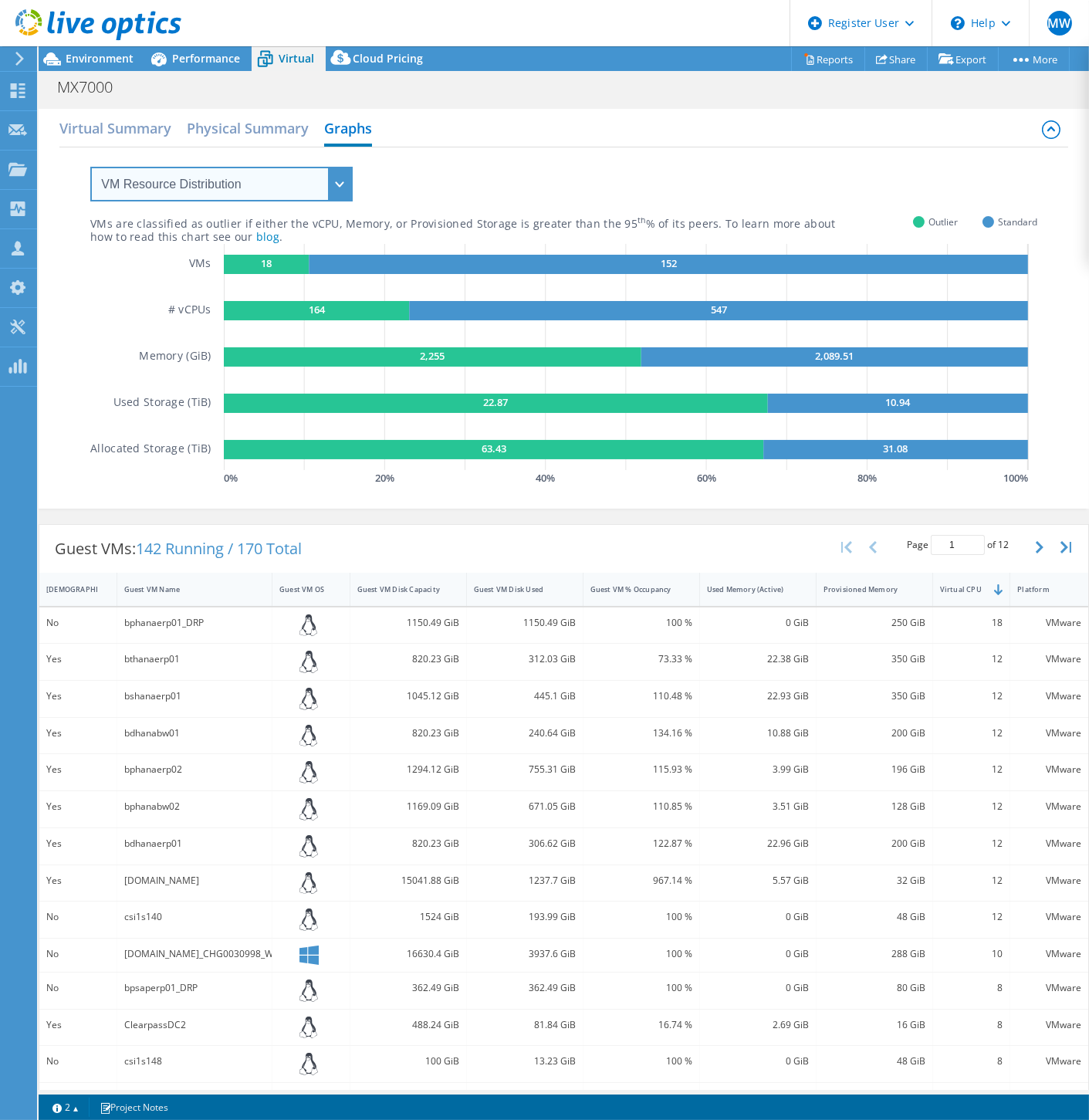
click at [279, 176] on select "VM Resource Distribution Provisioning Contrast Over Provisioning" at bounding box center [222, 184] width 262 height 35
click at [240, 274] on icon "18 152 164 547 2,255 2,089.51 22.87 10.94 63.43 31.08" at bounding box center [630, 357] width 814 height 226
drag, startPoint x: 246, startPoint y: 192, endPoint x: 238, endPoint y: 199, distance: 10.6
click at [246, 192] on select "VM Resource Distribution Provisioning Contrast Over Provisioning" at bounding box center [222, 184] width 262 height 35
click at [91, 167] on select "VM Resource Distribution Provisioning Contrast Over Provisioning" at bounding box center [222, 184] width 262 height 35
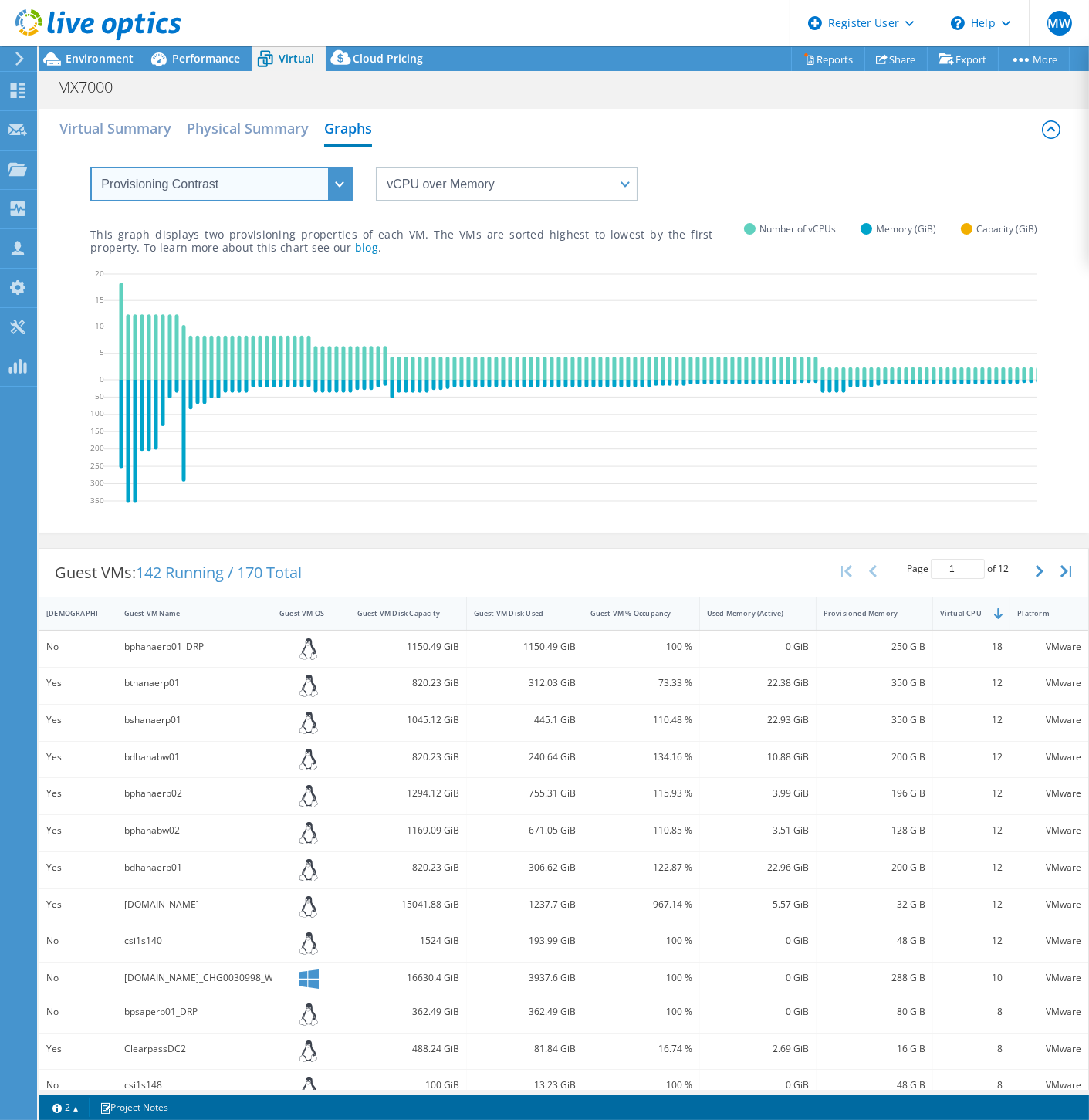
click at [205, 168] on select "VM Resource Distribution Provisioning Contrast Over Provisioning" at bounding box center [222, 184] width 262 height 35
click at [554, 202] on div "This graph displays two provisioning properties of each VM. The VMs are sorted …" at bounding box center [564, 227] width 948 height 53
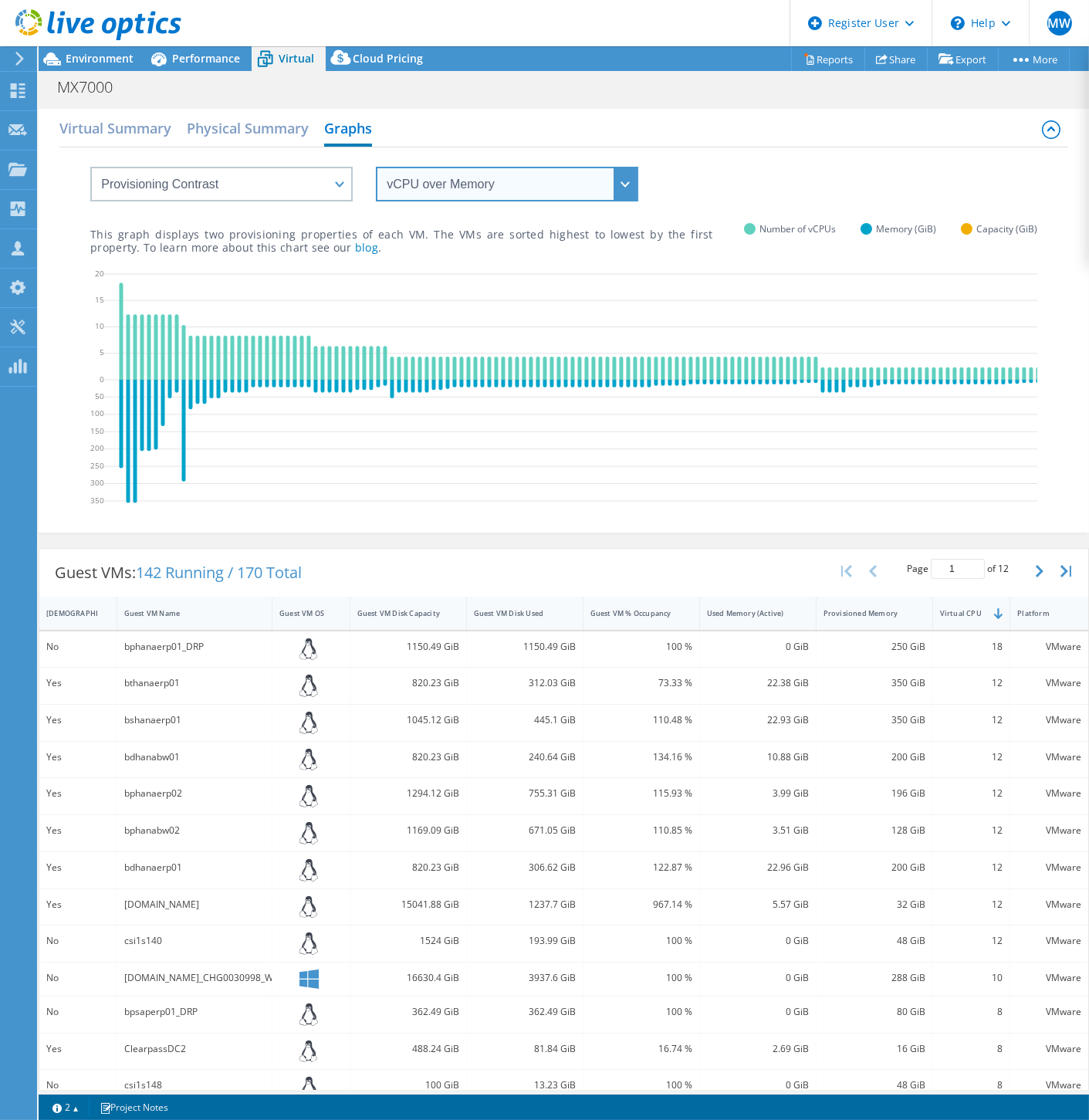
click at [553, 199] on select "vCPU over Memory vCPU over Capacity Memory over vCPU Memory over Capacity Capac…" at bounding box center [506, 184] width 262 height 35
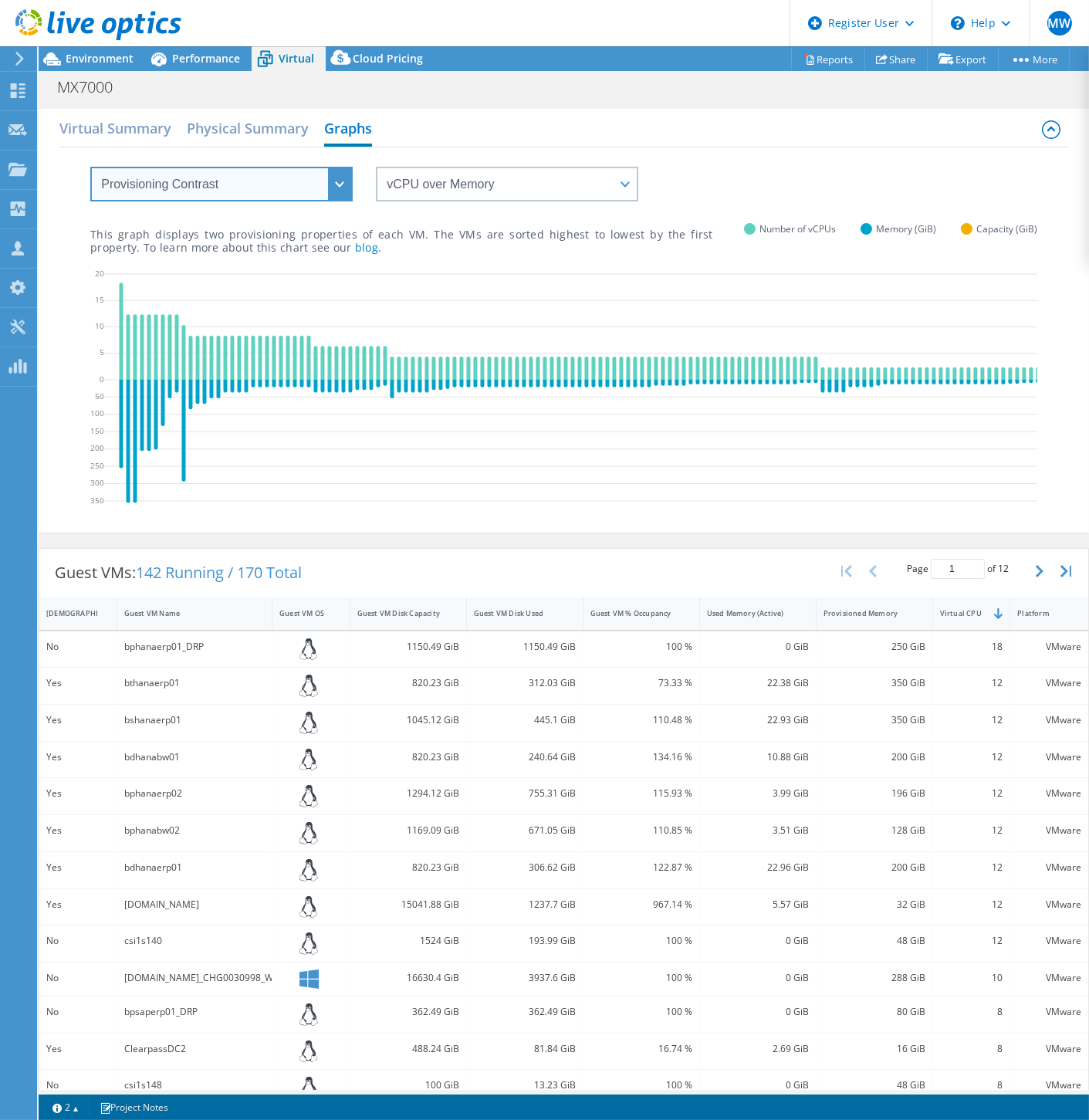
drag, startPoint x: 201, startPoint y: 178, endPoint x: 196, endPoint y: 189, distance: 12.1
click at [201, 178] on select "VM Resource Distribution Provisioning Contrast Over Provisioning" at bounding box center [222, 184] width 262 height 35
select select "Over Provisioning"
click at [91, 167] on select "VM Resource Distribution Provisioning Contrast Over Provisioning" at bounding box center [222, 184] width 262 height 35
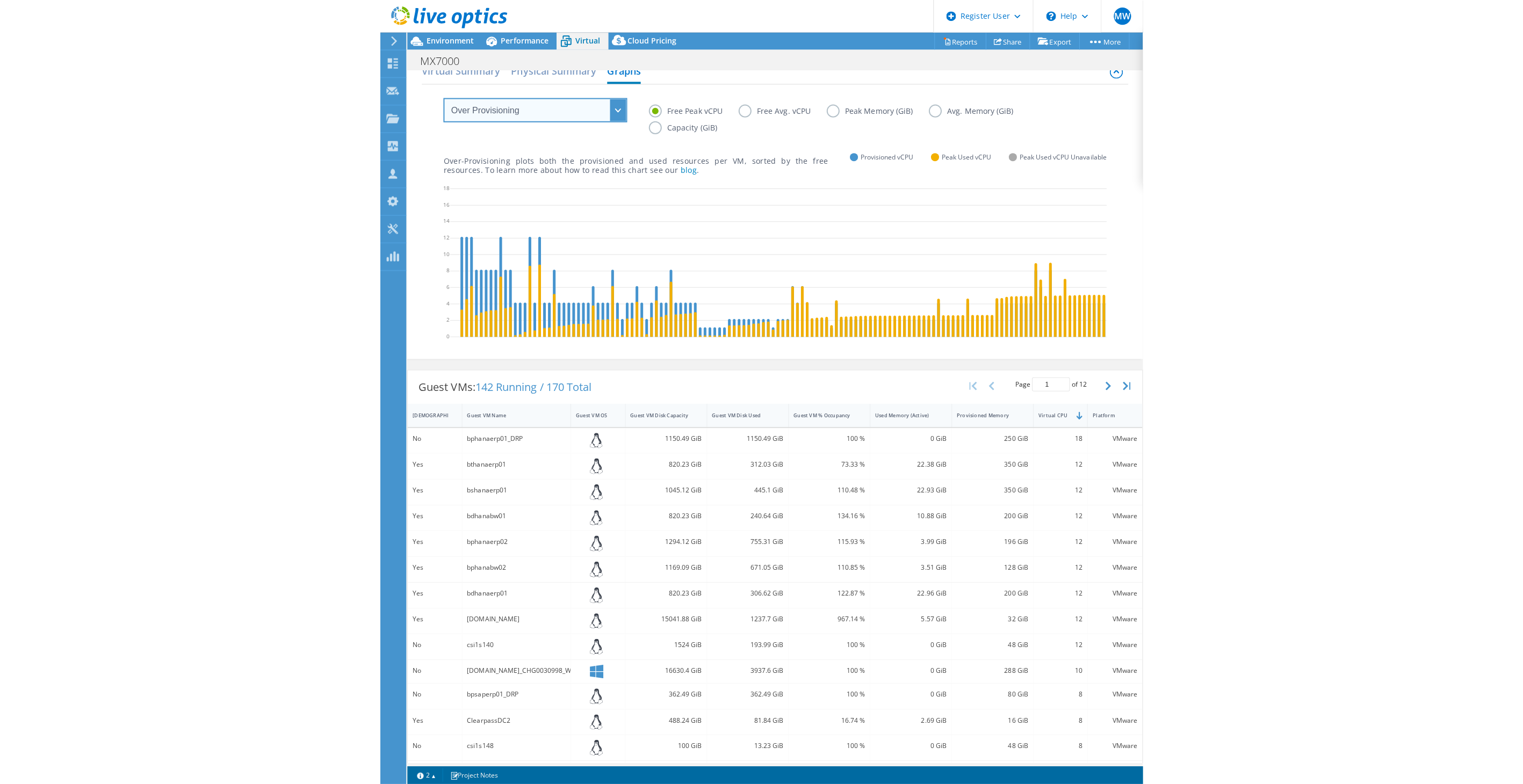
scroll to position [0, 0]
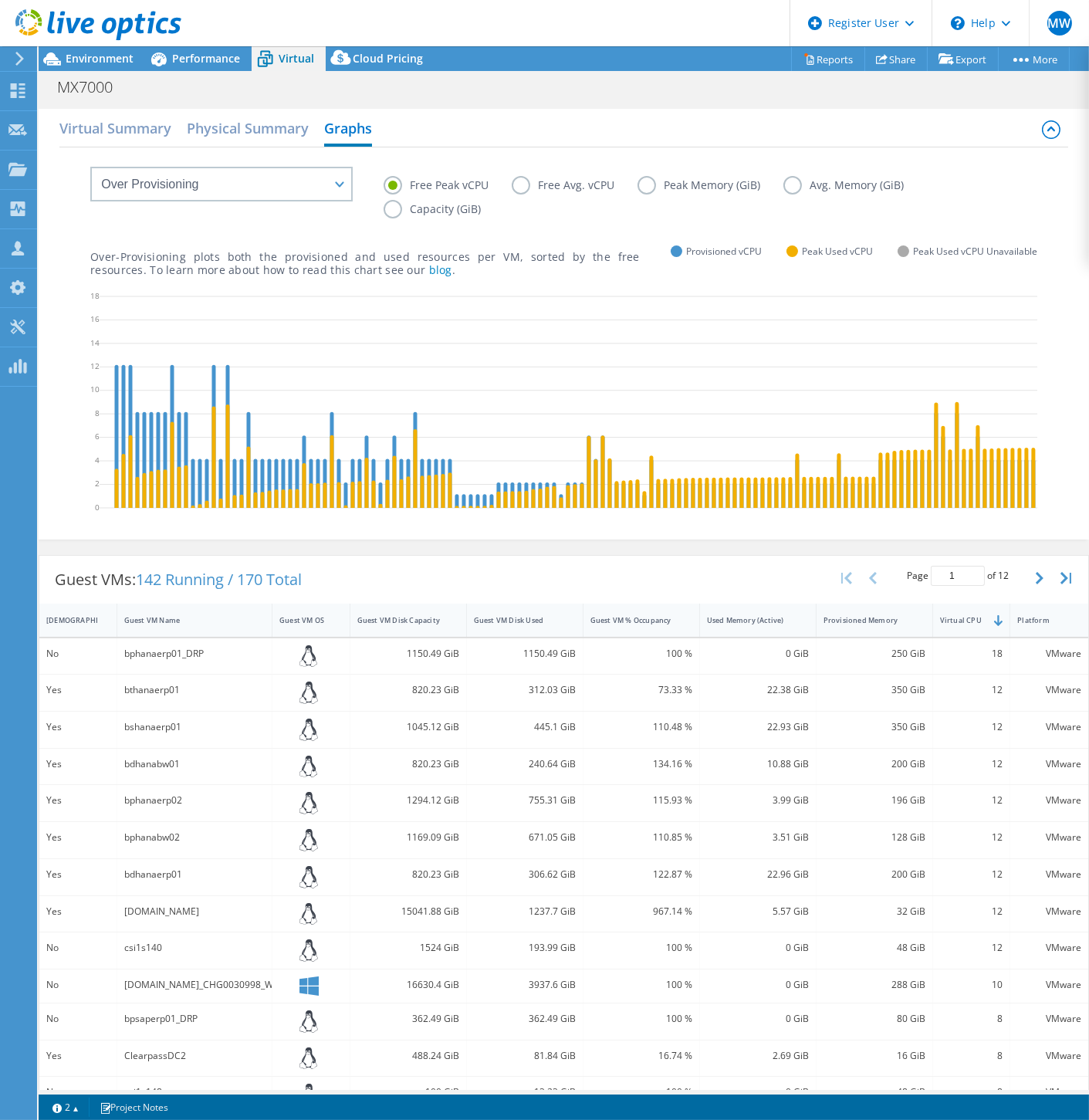
click at [644, 183] on label "Peak Memory (GiB)" at bounding box center [710, 184] width 146 height 19
click at [0, 0] on input "Peak Memory (GiB)" at bounding box center [0, 0] width 0 height 0
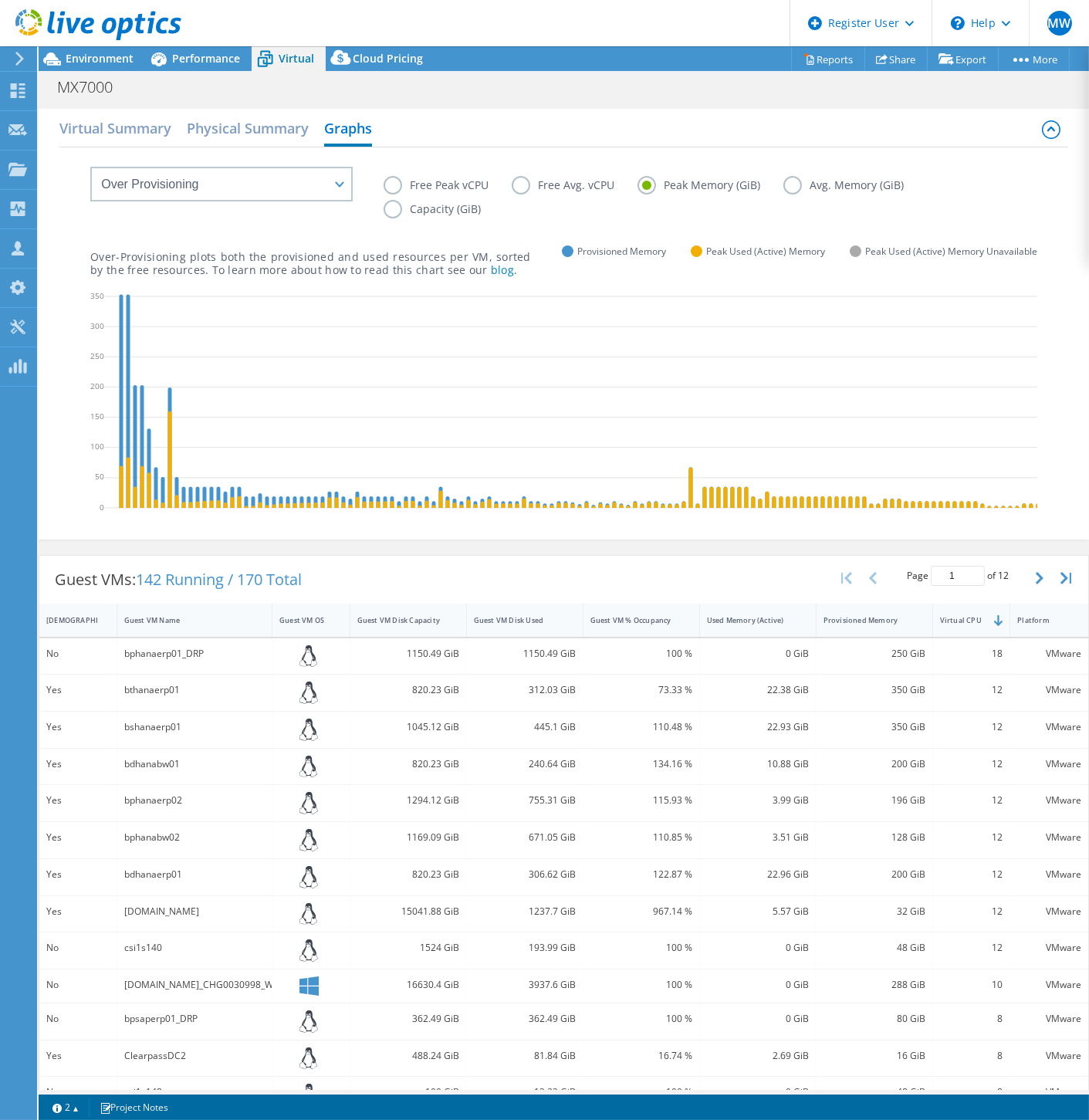
click at [790, 197] on div "Free Peak vCPU Free Avg. vCPU Peak Memory (GiB) Avg. Memory (GiB) Capacity (GiB)" at bounding box center [710, 199] width 654 height 48
click at [791, 191] on label "Avg. Memory (GiB)" at bounding box center [855, 184] width 143 height 19
click at [0, 0] on input "Avg. Memory (GiB)" at bounding box center [0, 0] width 0 height 0
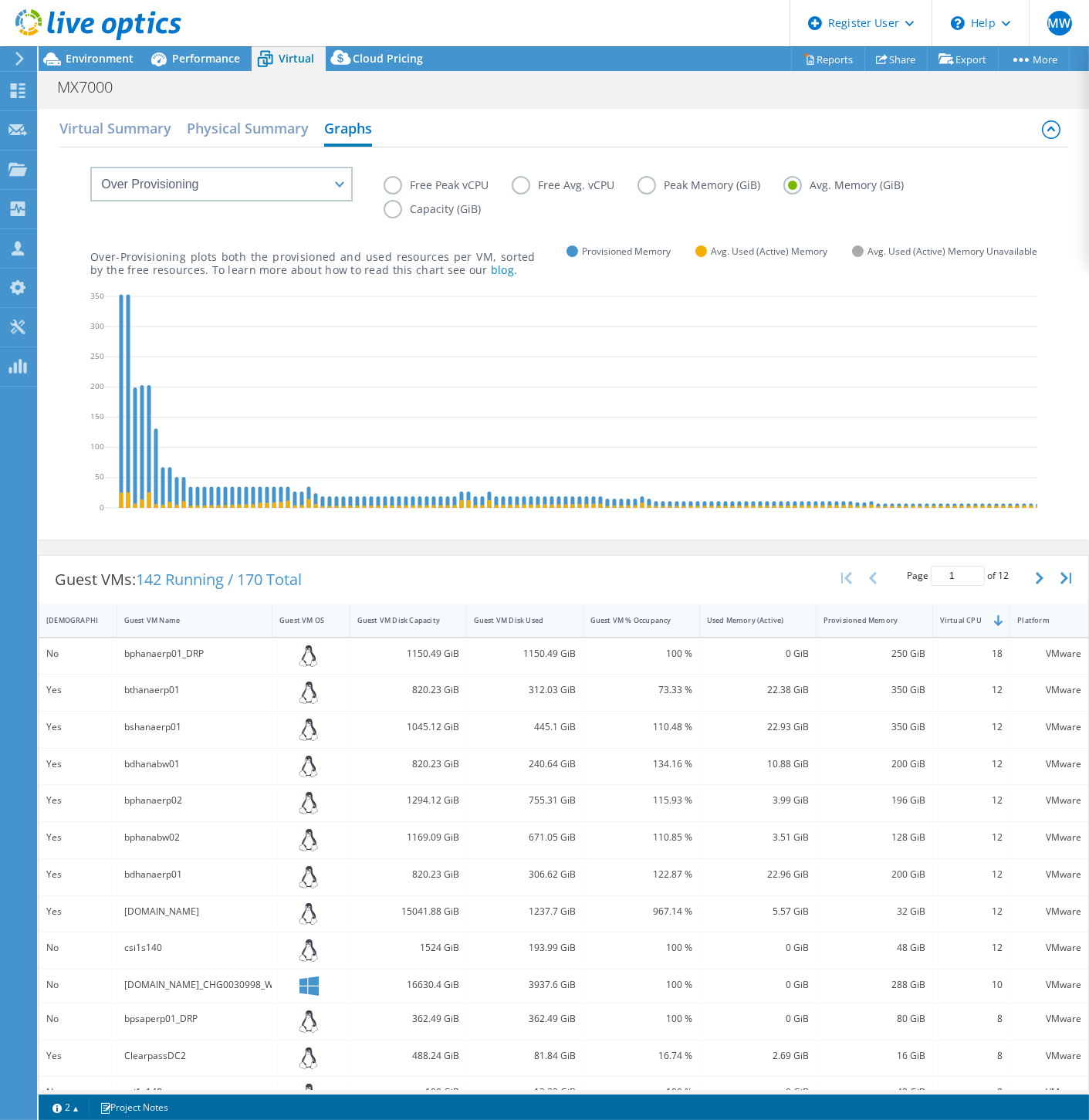
click at [790, 182] on label "Avg. Memory (GiB)" at bounding box center [855, 184] width 143 height 19
click at [0, 0] on input "Avg. Memory (GiB)" at bounding box center [0, 0] width 0 height 0
click at [436, 213] on label "Capacity (GiB)" at bounding box center [443, 209] width 120 height 19
click at [0, 0] on input "Capacity (GiB)" at bounding box center [0, 0] width 0 height 0
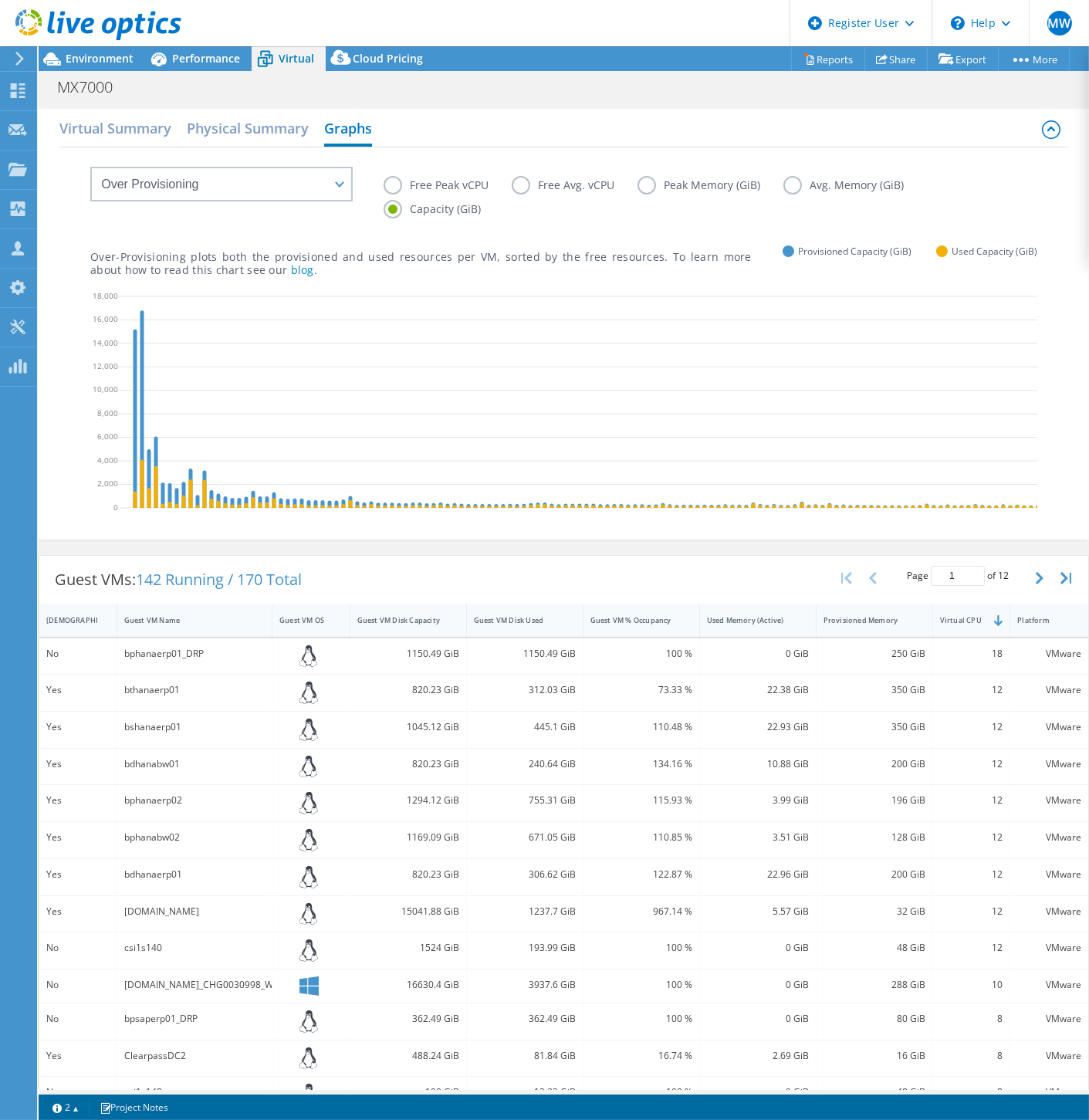
click at [436, 186] on label "Free Peak vCPU" at bounding box center [447, 184] width 128 height 19
click at [0, 0] on input "Free Peak vCPU" at bounding box center [0, 0] width 0 height 0
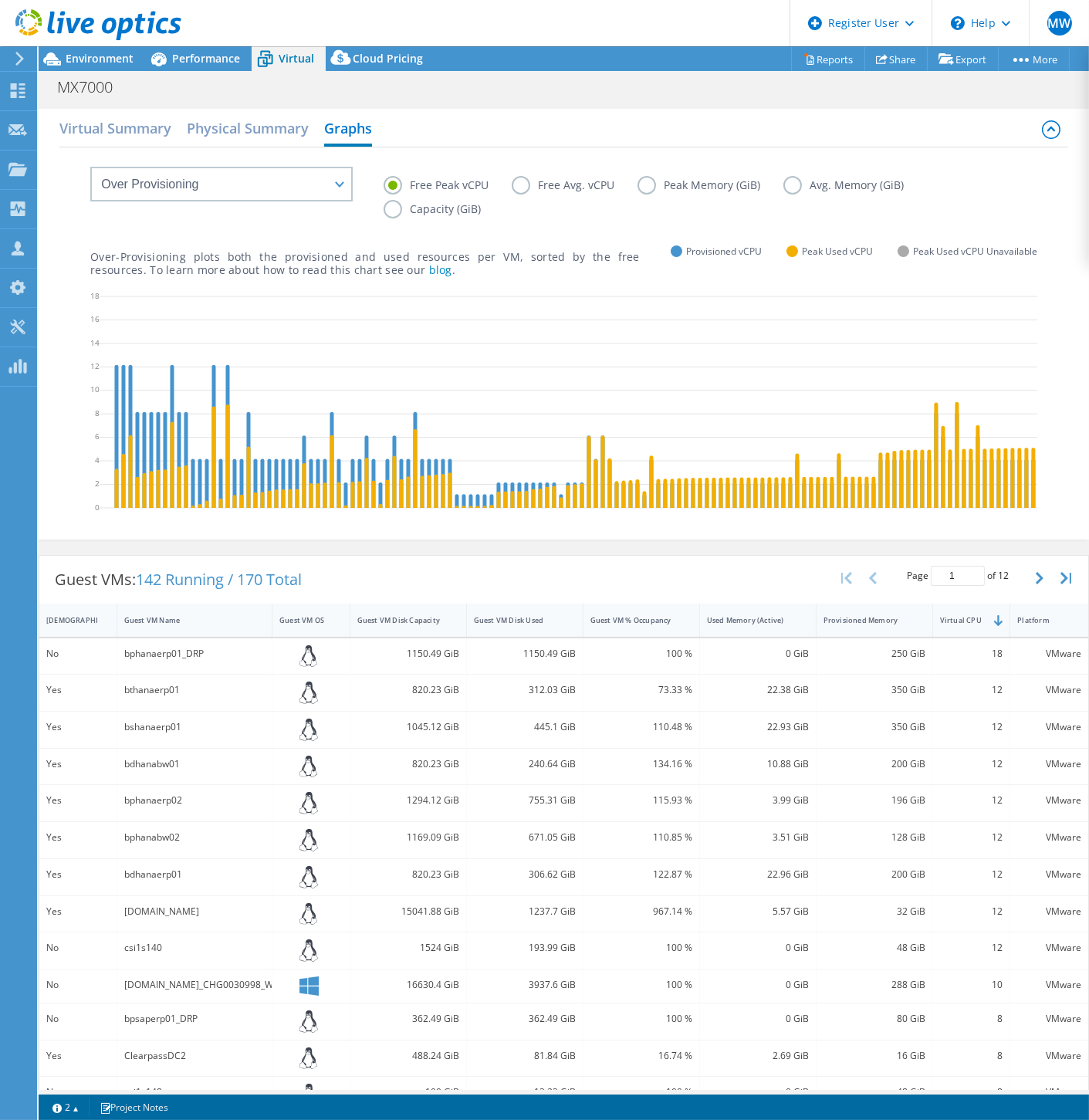
click at [544, 185] on label "Free Avg. vCPU" at bounding box center [574, 184] width 126 height 19
click at [0, 0] on input "Free Avg. vCPU" at bounding box center [0, 0] width 0 height 0
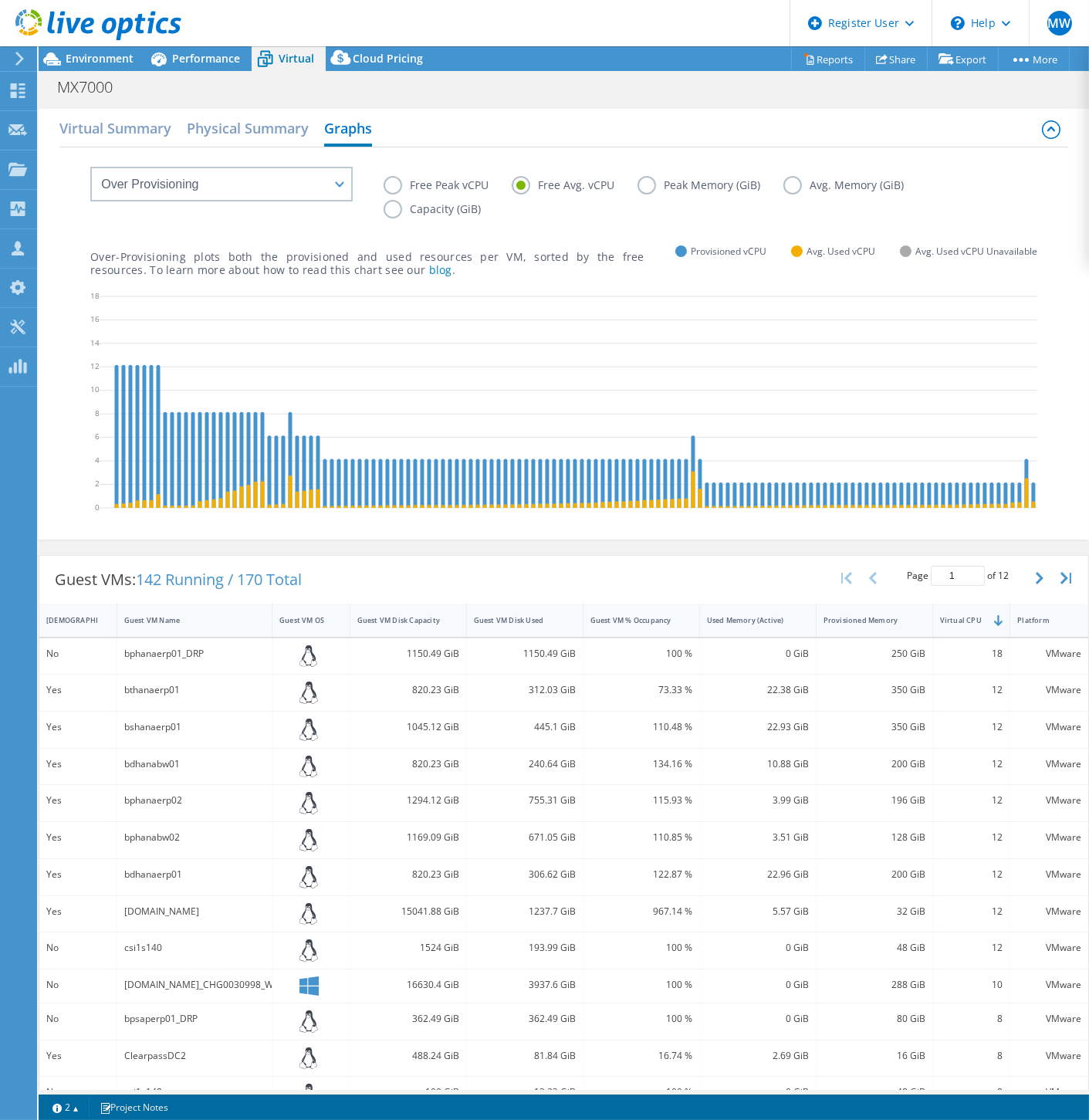
click at [453, 188] on label "Free Peak vCPU" at bounding box center [447, 184] width 128 height 19
click at [0, 0] on input "Free Peak vCPU" at bounding box center [0, 0] width 0 height 0
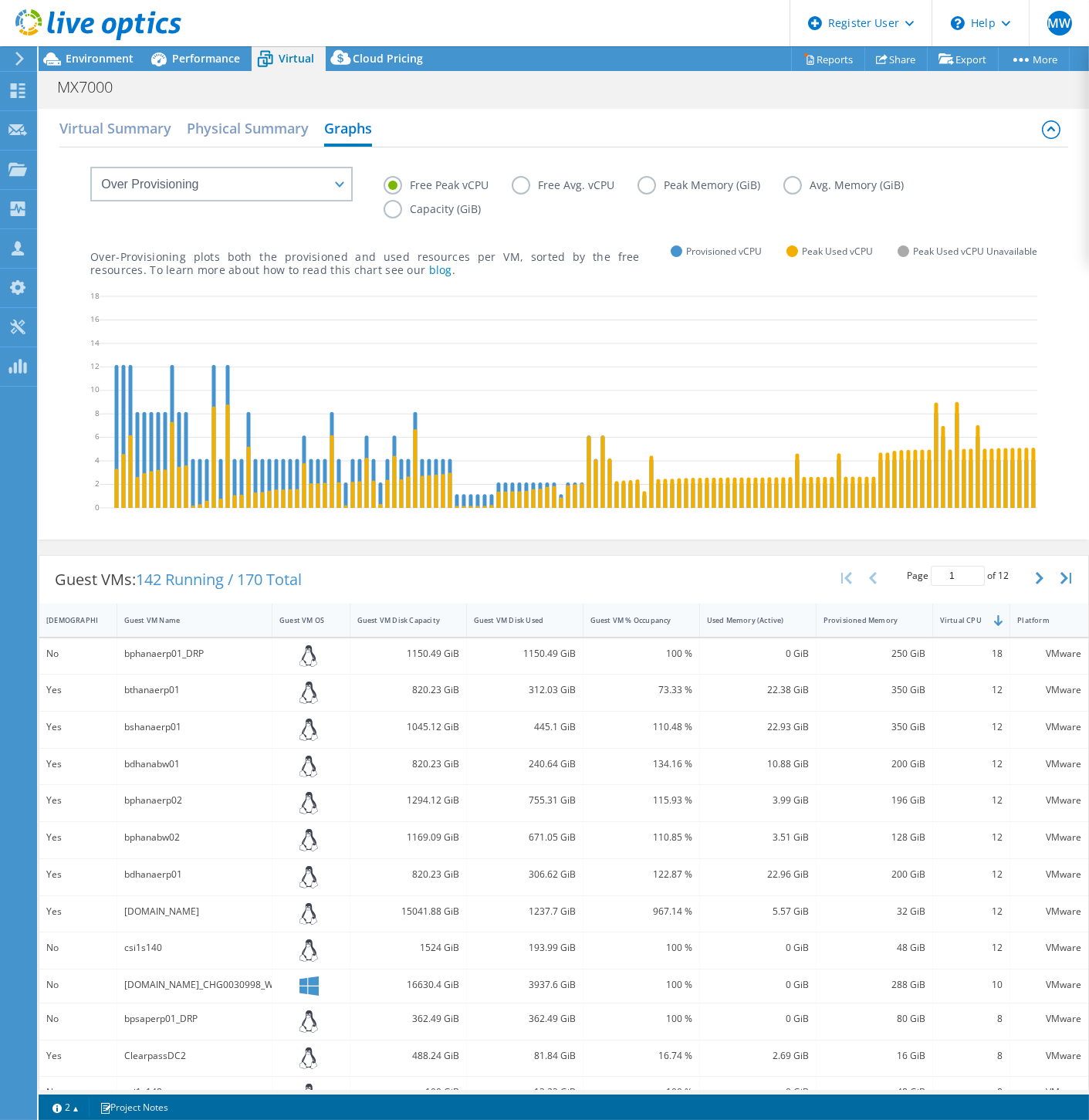
click at [544, 194] on div "Free Peak vCPU Free Avg. vCPU Peak Memory (GiB) Avg. Memory (GiB) Capacity (GiB)" at bounding box center [710, 199] width 654 height 48
click at [542, 188] on label "Free Avg. vCPU" at bounding box center [574, 184] width 126 height 19
click at [0, 0] on input "Free Avg. vCPU" at bounding box center [0, 0] width 0 height 0
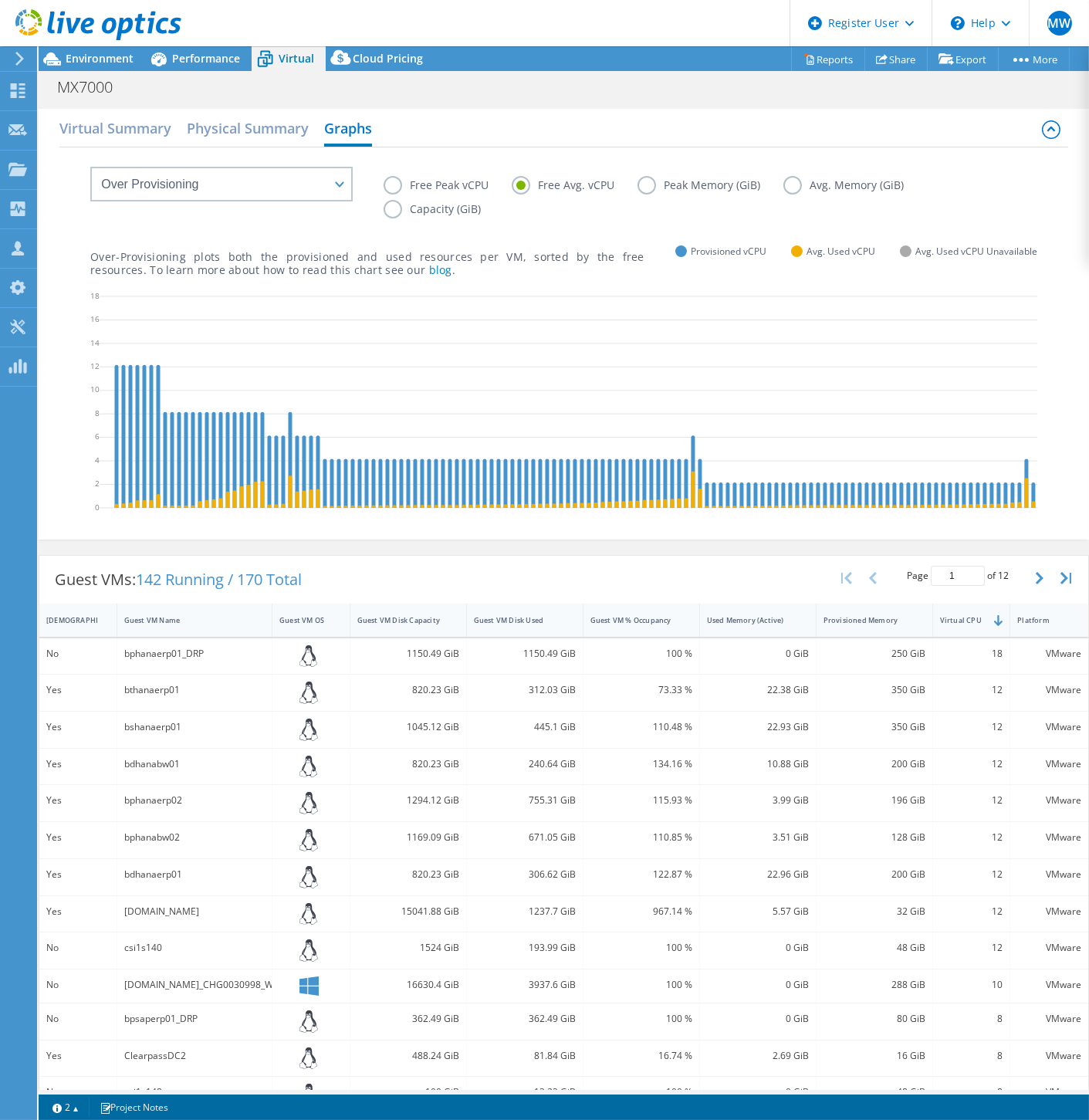
click at [425, 186] on label "Free Peak vCPU" at bounding box center [447, 184] width 128 height 19
click at [0, 0] on input "Free Peak vCPU" at bounding box center [0, 0] width 0 height 0
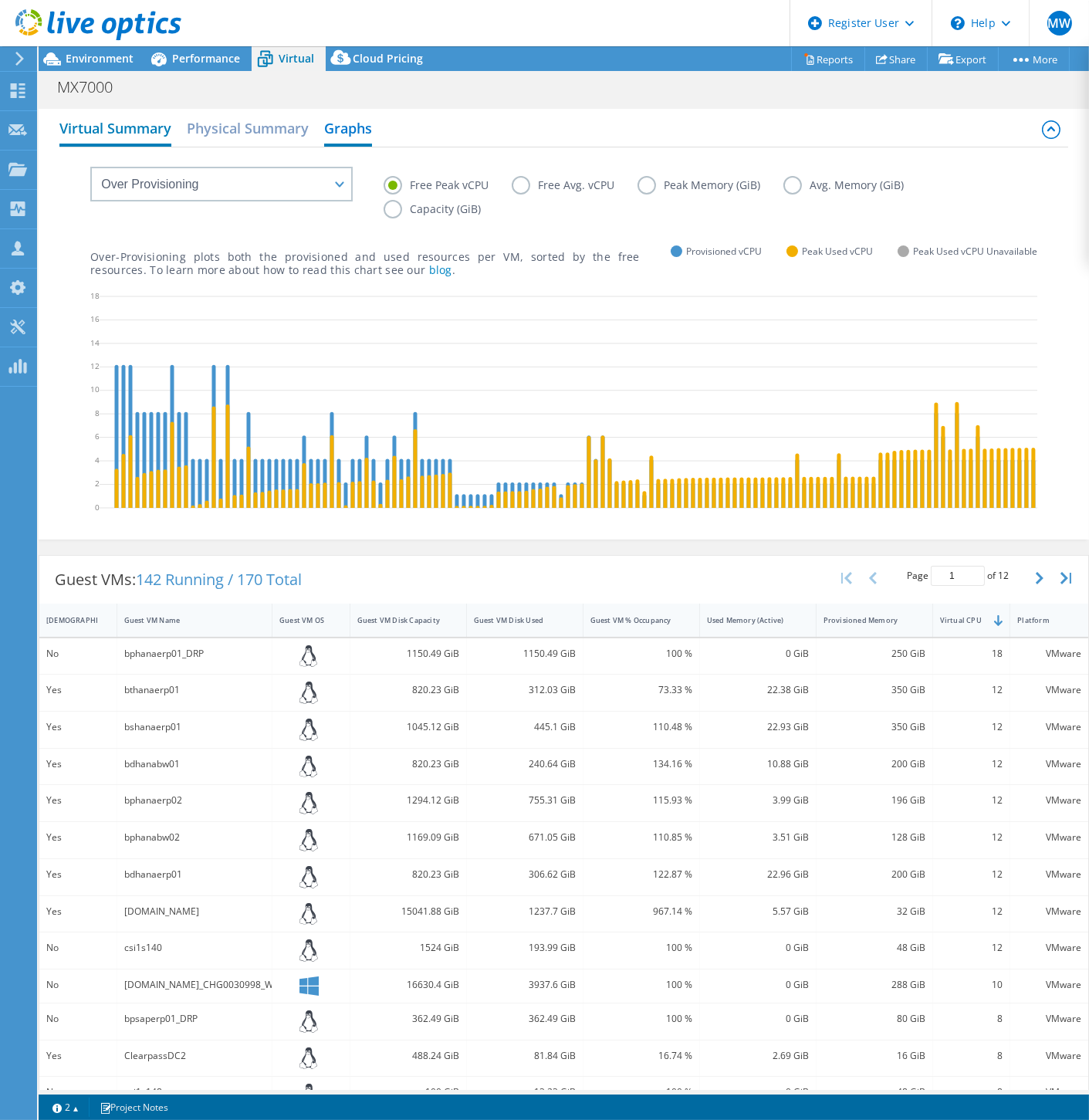
click at [156, 124] on h2 "Virtual Summary" at bounding box center [115, 129] width 112 height 34
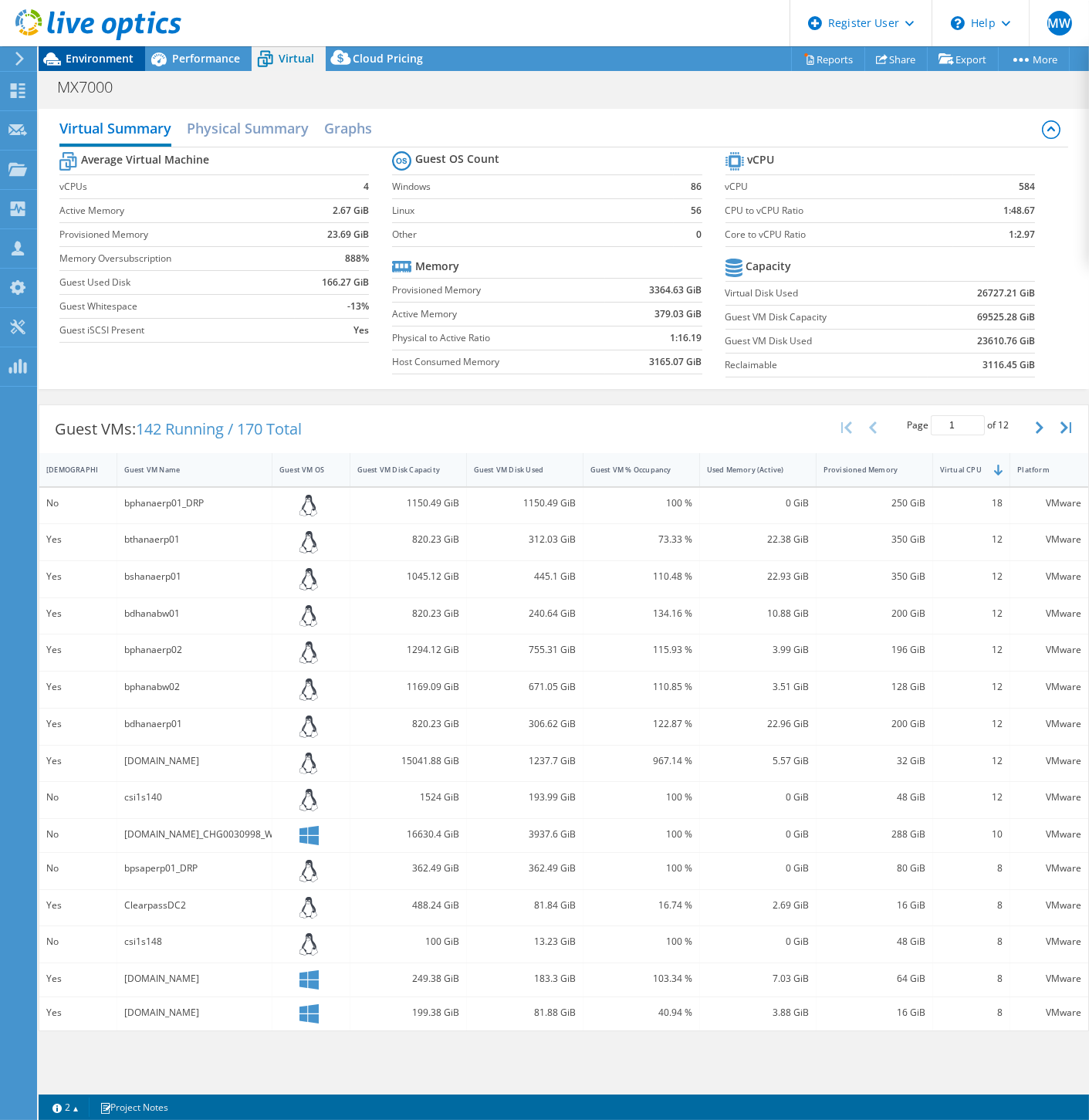
click at [100, 60] on span "Environment" at bounding box center [100, 58] width 68 height 15
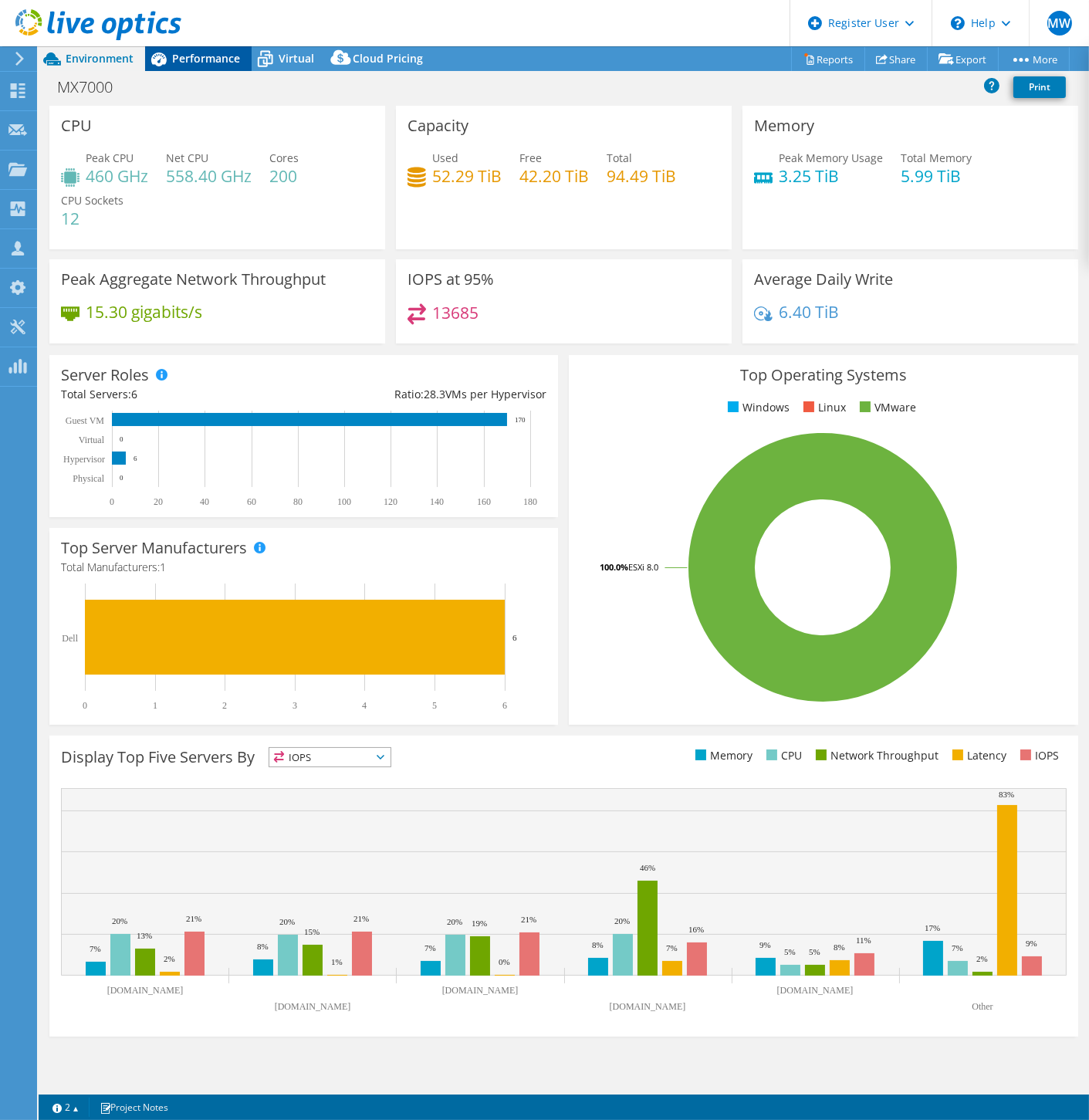
click at [172, 60] on icon at bounding box center [159, 60] width 27 height 27
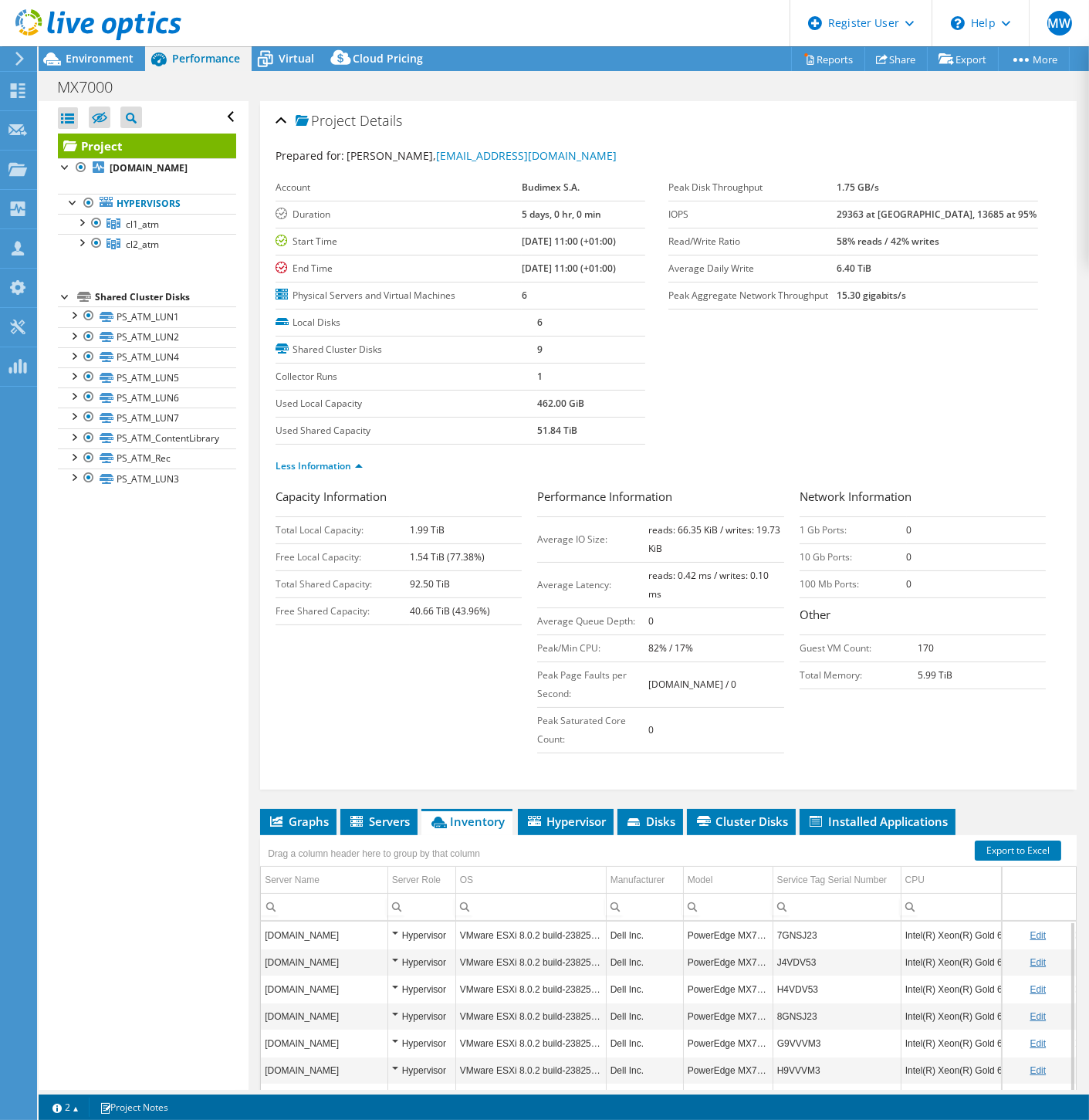
click at [274, 122] on div "Project Details Prepared for: [PERSON_NAME], [PERSON_NAME][EMAIL_ADDRESS][DOMAI…" at bounding box center [668, 446] width 817 height 689
click at [282, 113] on div "Project Details" at bounding box center [667, 122] width 786 height 33
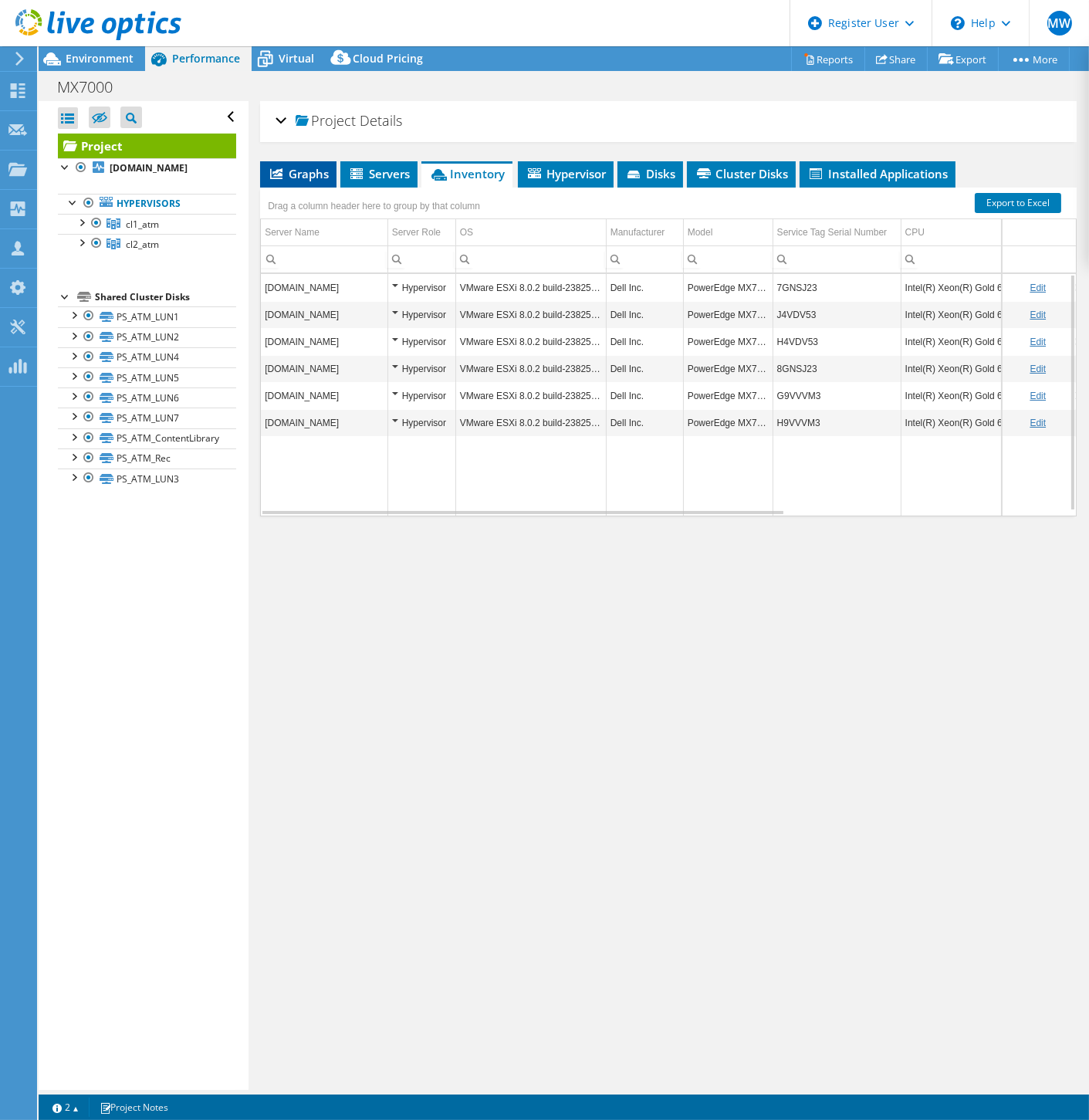
click at [284, 184] on li "Graphs" at bounding box center [299, 174] width 76 height 26
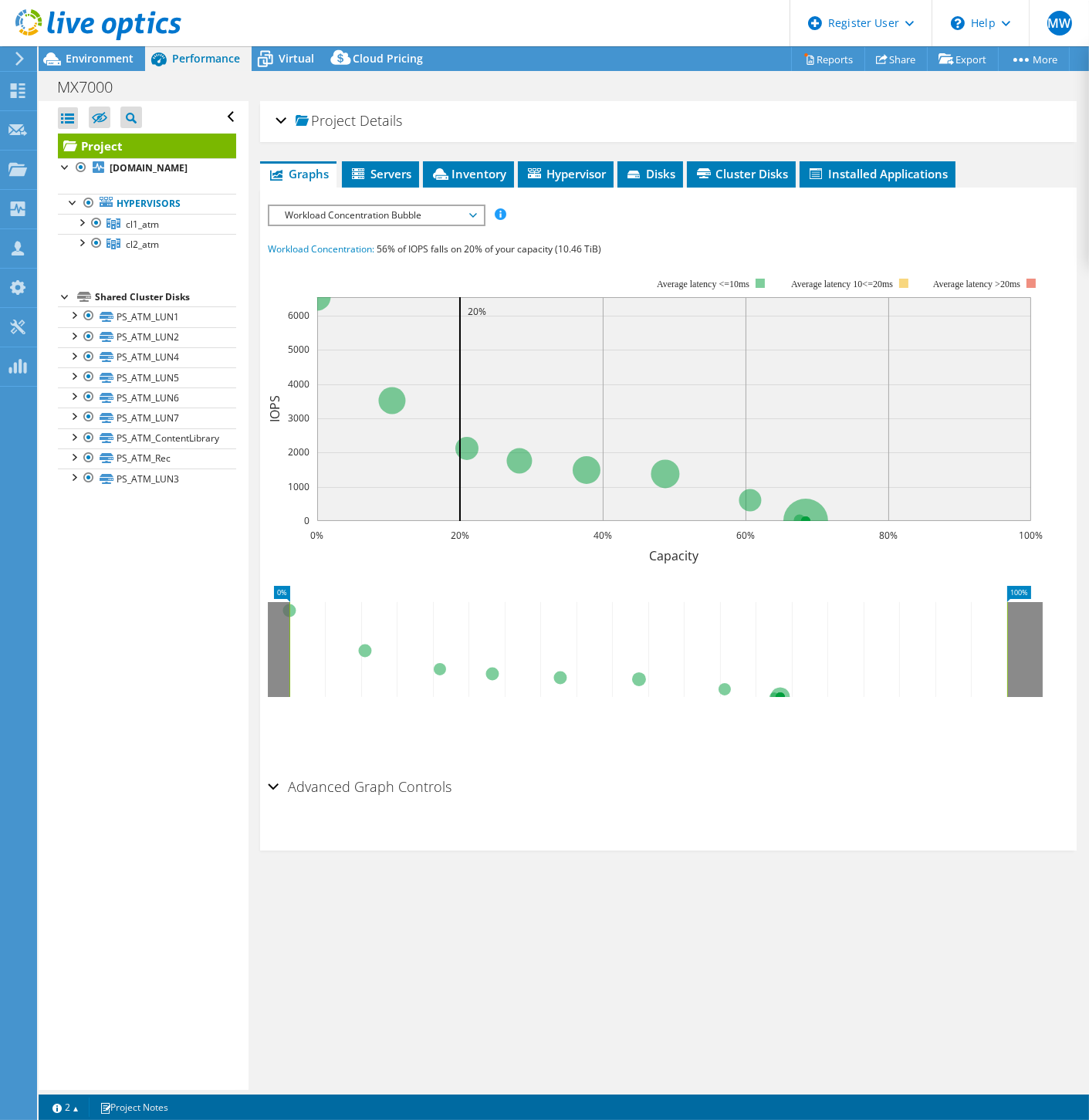
click at [340, 220] on span "Workload Concentration Bubble" at bounding box center [376, 215] width 198 height 19
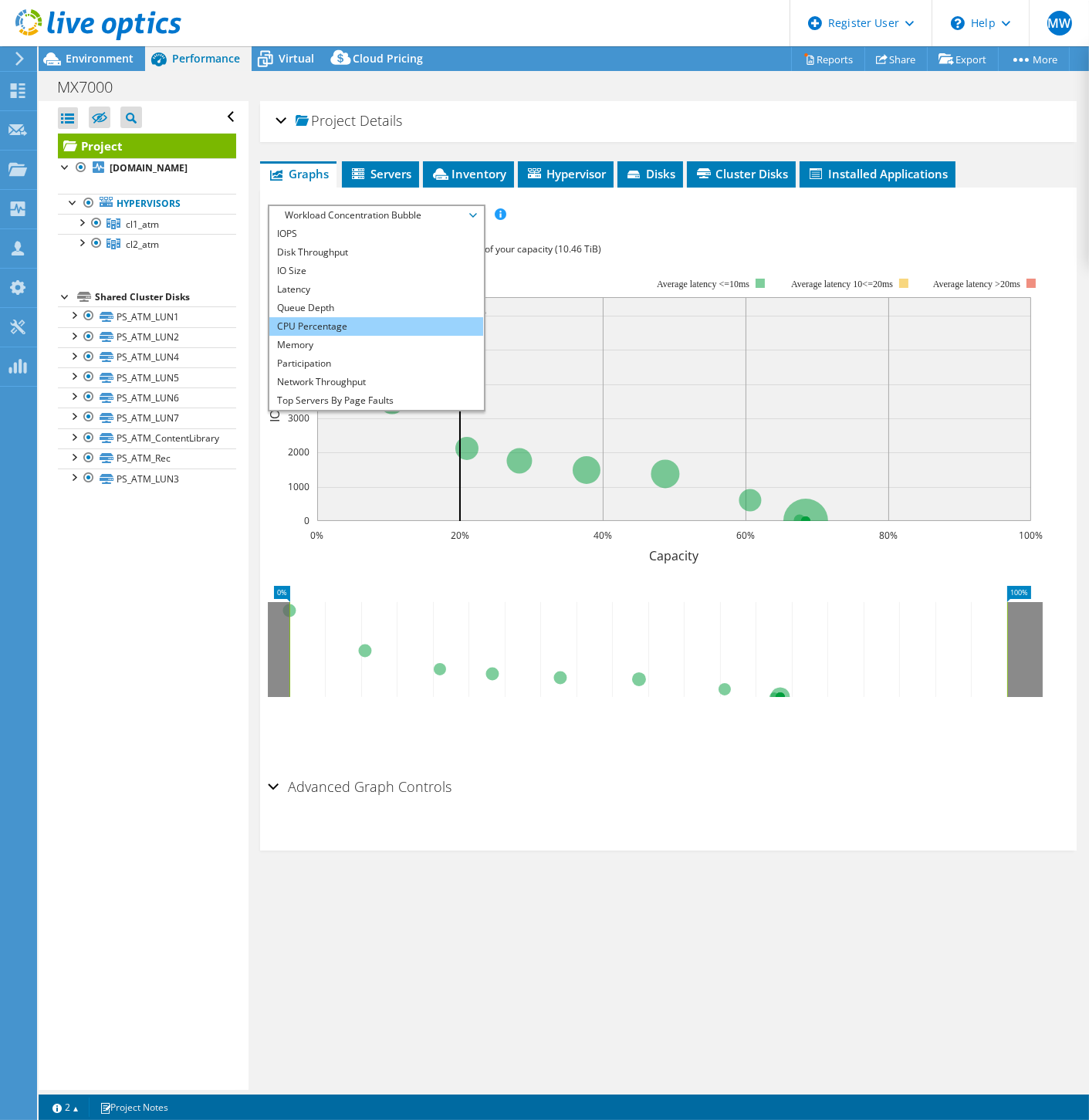
click at [317, 326] on li "CPU Percentage" at bounding box center [376, 326] width 214 height 19
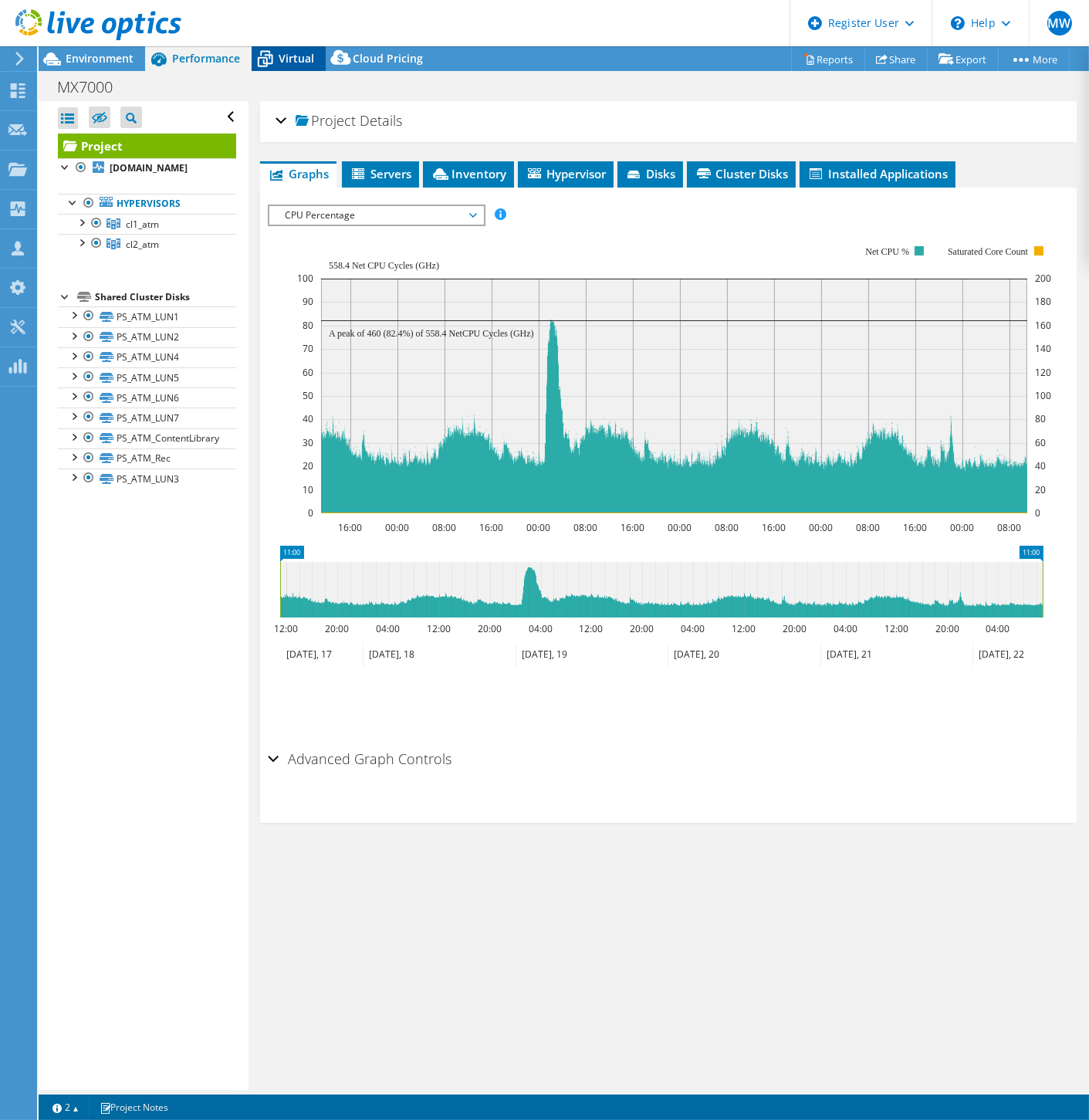
click at [297, 56] on span "Virtual" at bounding box center [297, 58] width 35 height 15
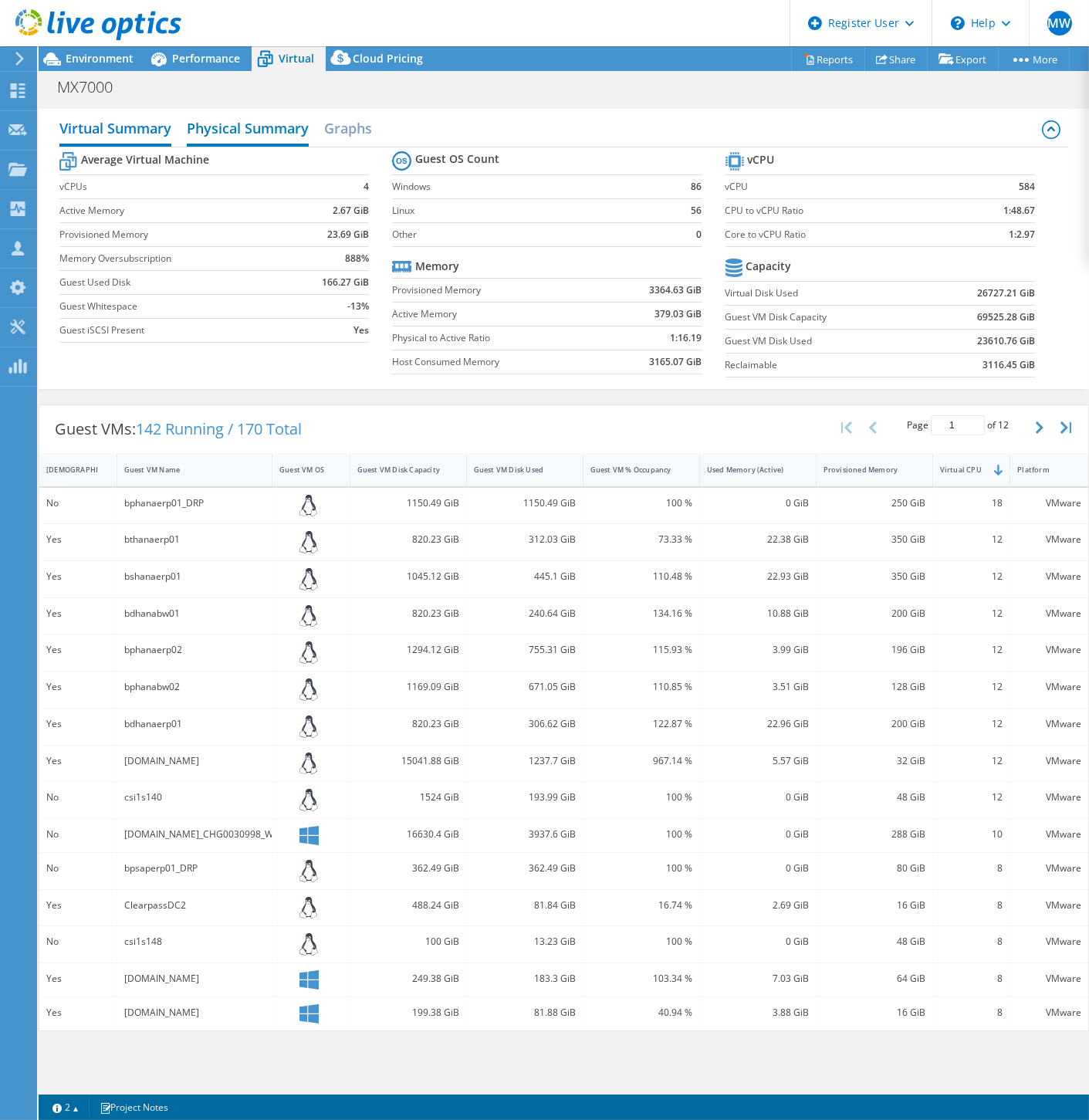
click at [280, 133] on h2 "Physical Summary" at bounding box center [247, 129] width 122 height 34
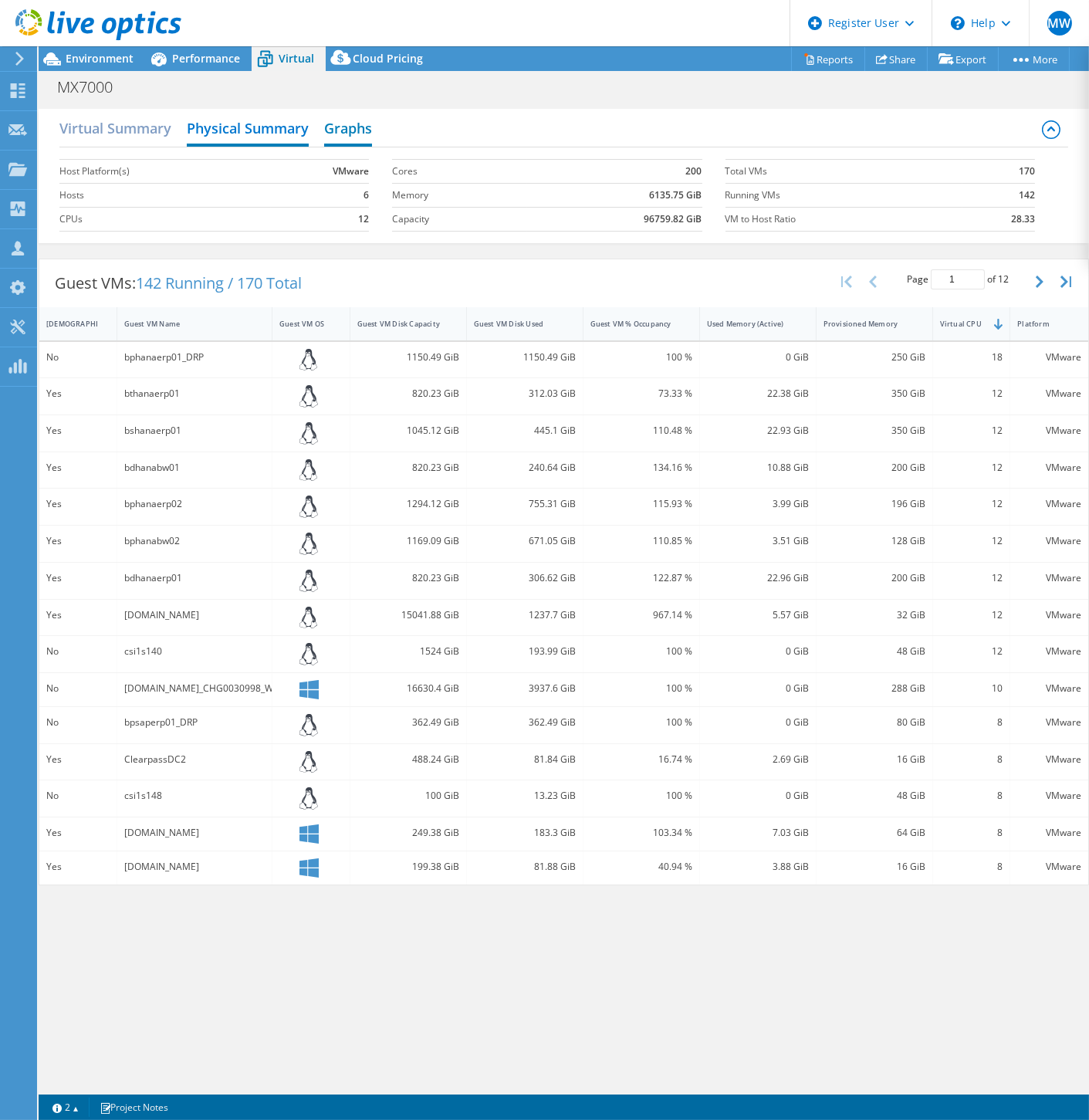
click at [330, 131] on h2 "Graphs" at bounding box center [347, 129] width 48 height 34
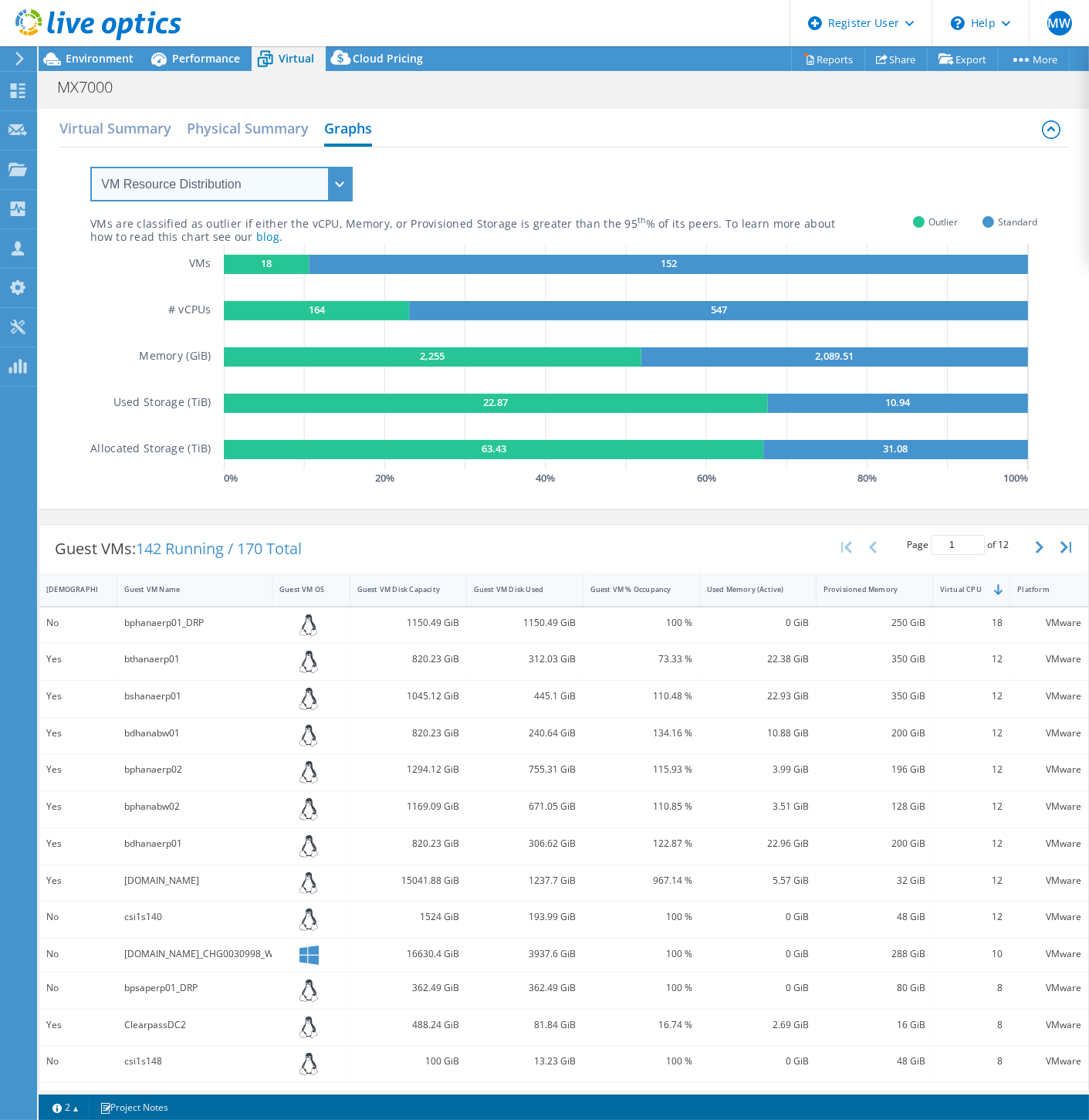
click at [249, 194] on select "VM Resource Distribution Provisioning Contrast Over Provisioning" at bounding box center [222, 184] width 262 height 35
select select "Over Provisioning"
click at [91, 167] on select "VM Resource Distribution Provisioning Contrast Over Provisioning" at bounding box center [222, 184] width 262 height 35
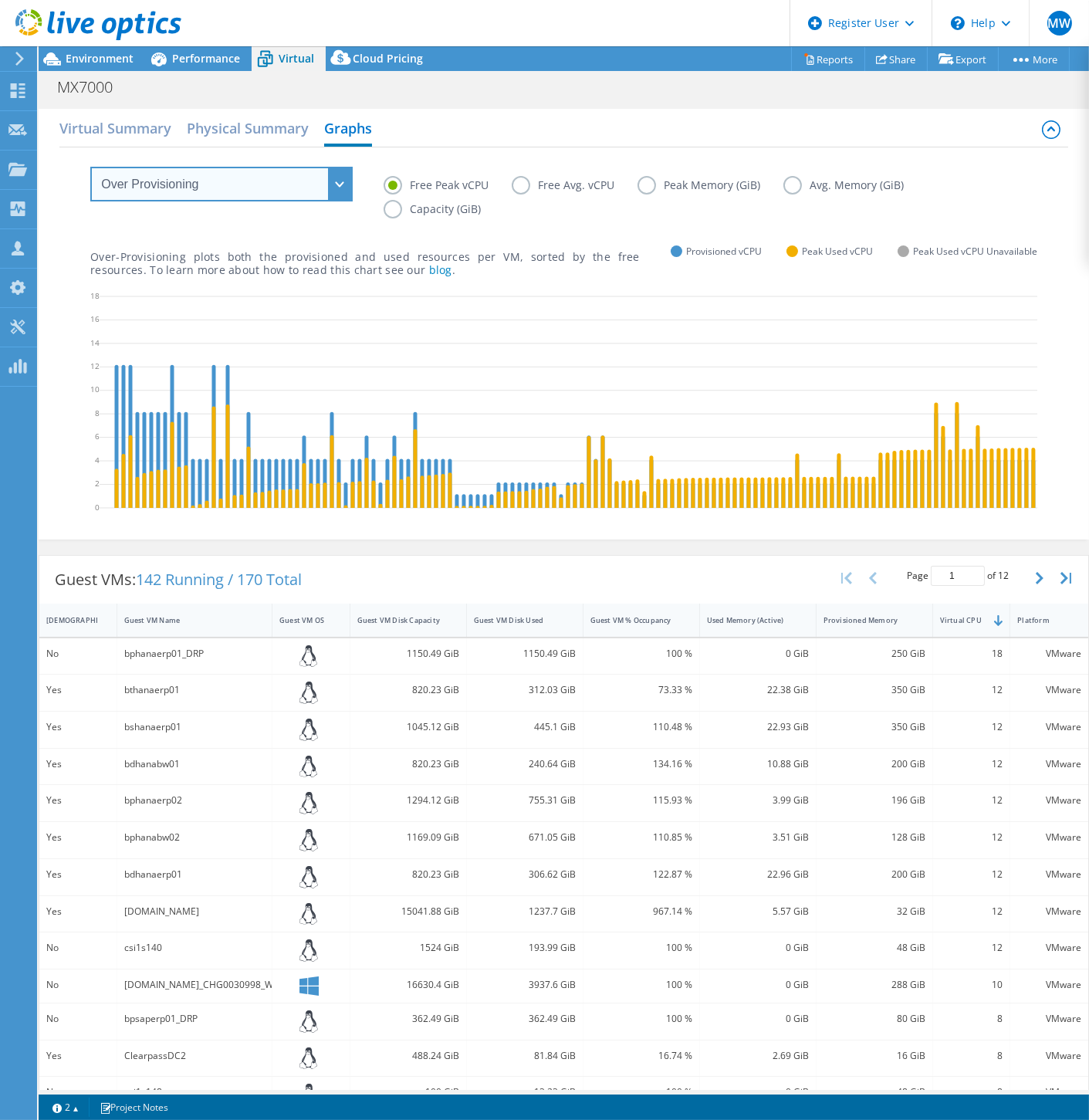
click at [306, 183] on select "VM Resource Distribution Provisioning Contrast Over Provisioning" at bounding box center [222, 184] width 262 height 35
click at [534, 192] on label "Free Avg. vCPU" at bounding box center [574, 184] width 126 height 19
click at [0, 0] on input "Free Avg. vCPU" at bounding box center [0, 0] width 0 height 0
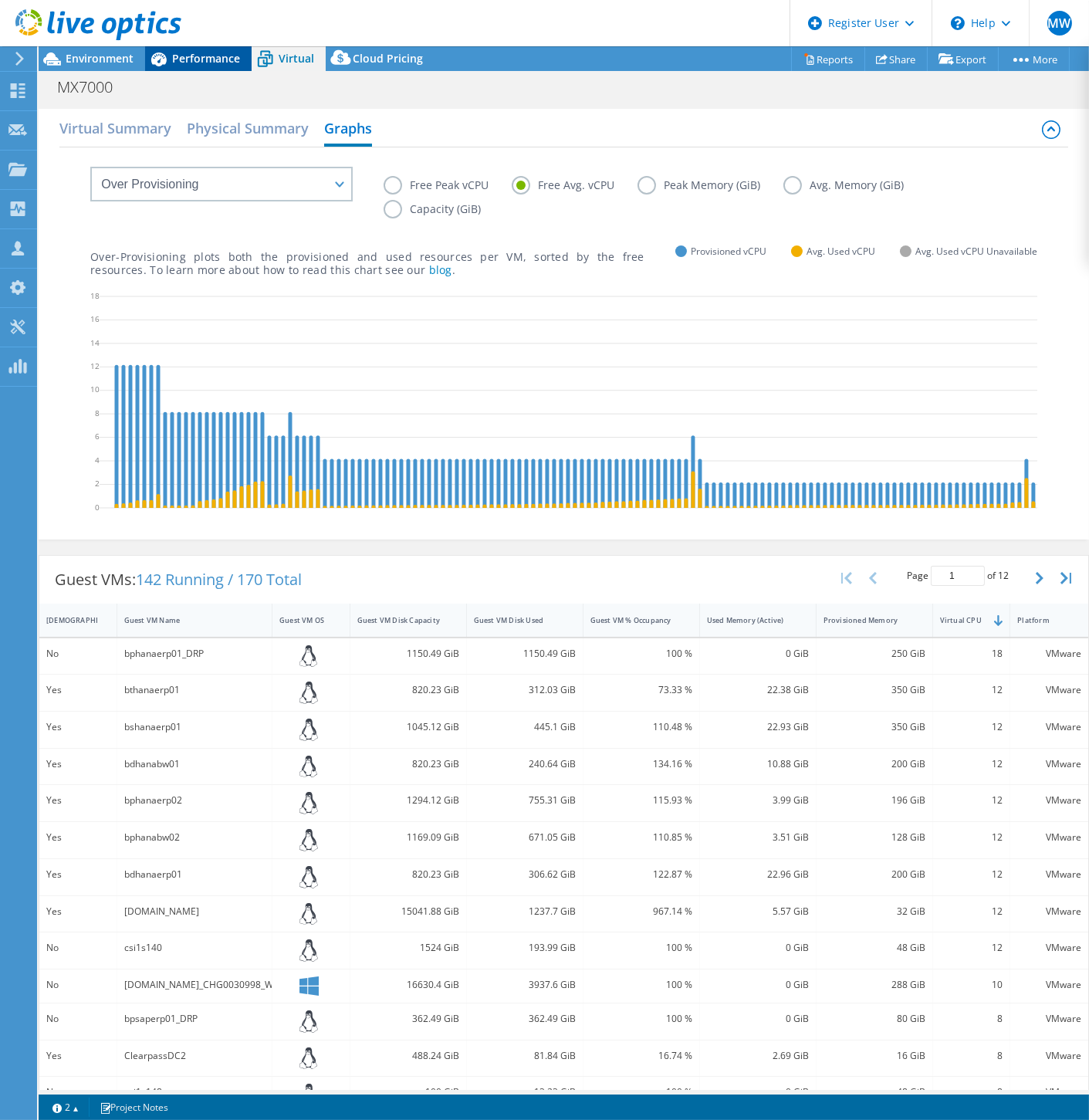
click at [185, 62] on span "Performance" at bounding box center [206, 58] width 68 height 15
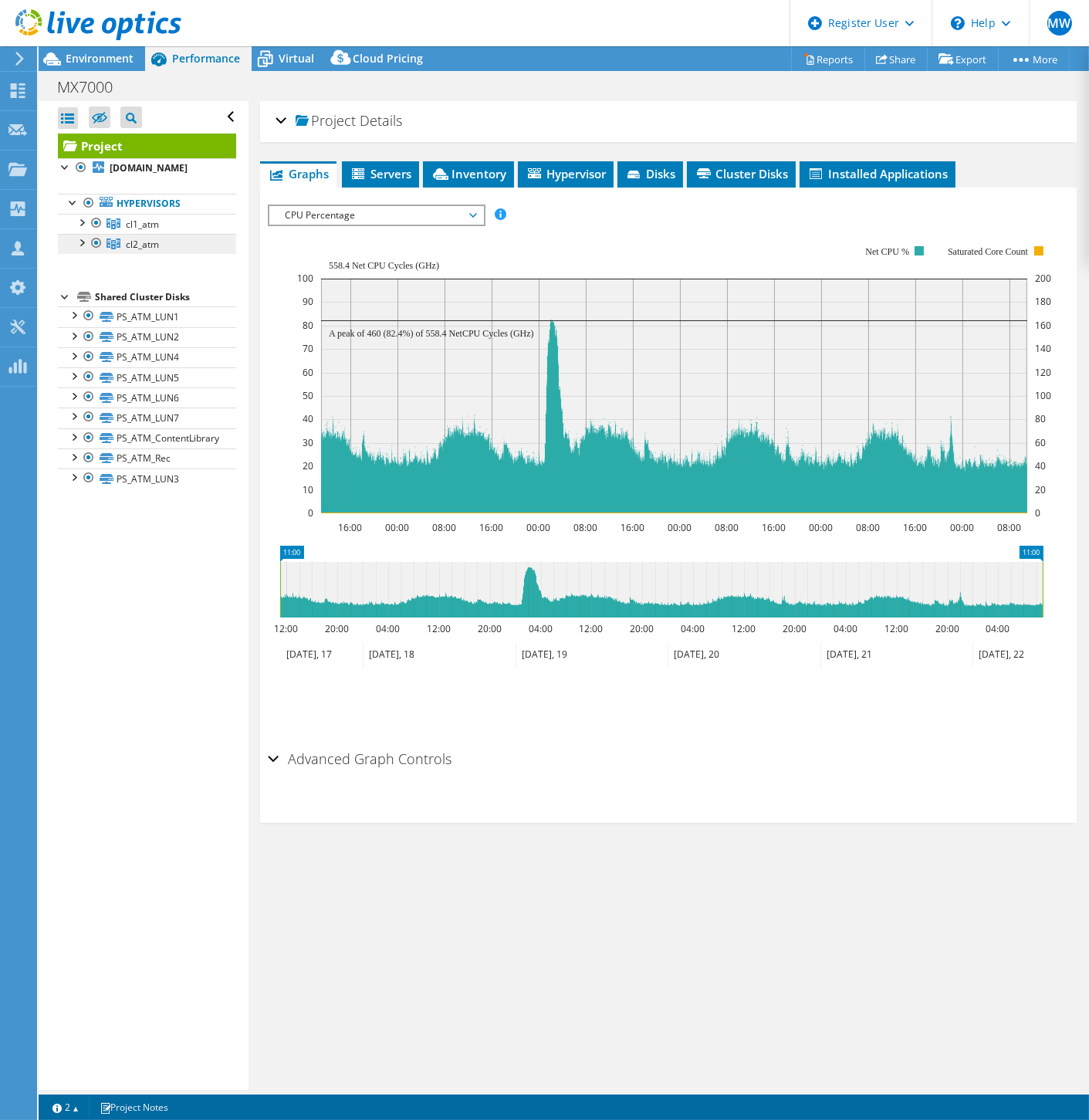
click at [149, 251] on span "cl2_atm" at bounding box center [142, 244] width 33 height 13
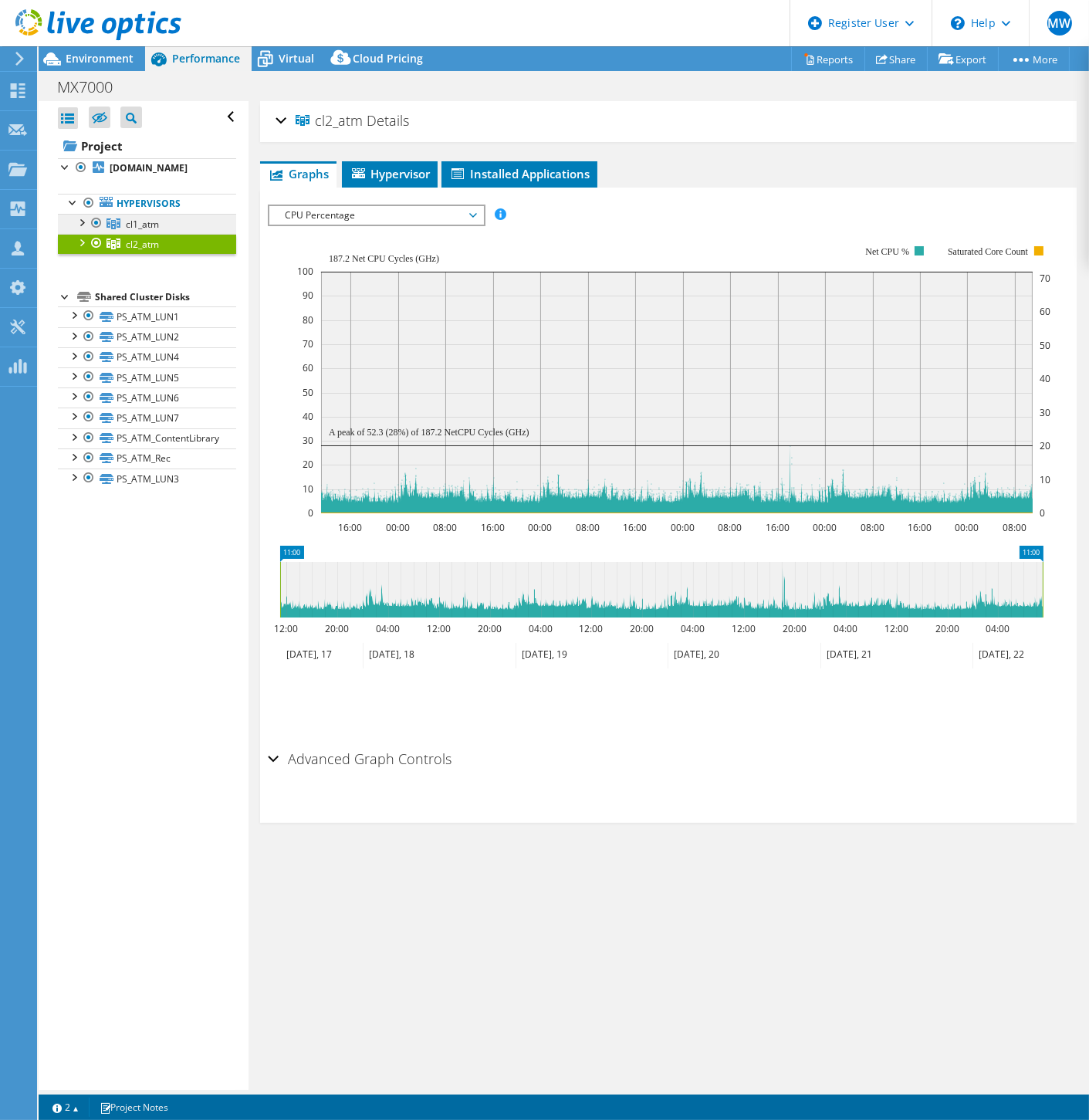
drag, startPoint x: 145, startPoint y: 231, endPoint x: 154, endPoint y: 234, distance: 9.5
click at [145, 231] on span "cl1_atm" at bounding box center [142, 223] width 33 height 13
